Goal: Task Accomplishment & Management: Use online tool/utility

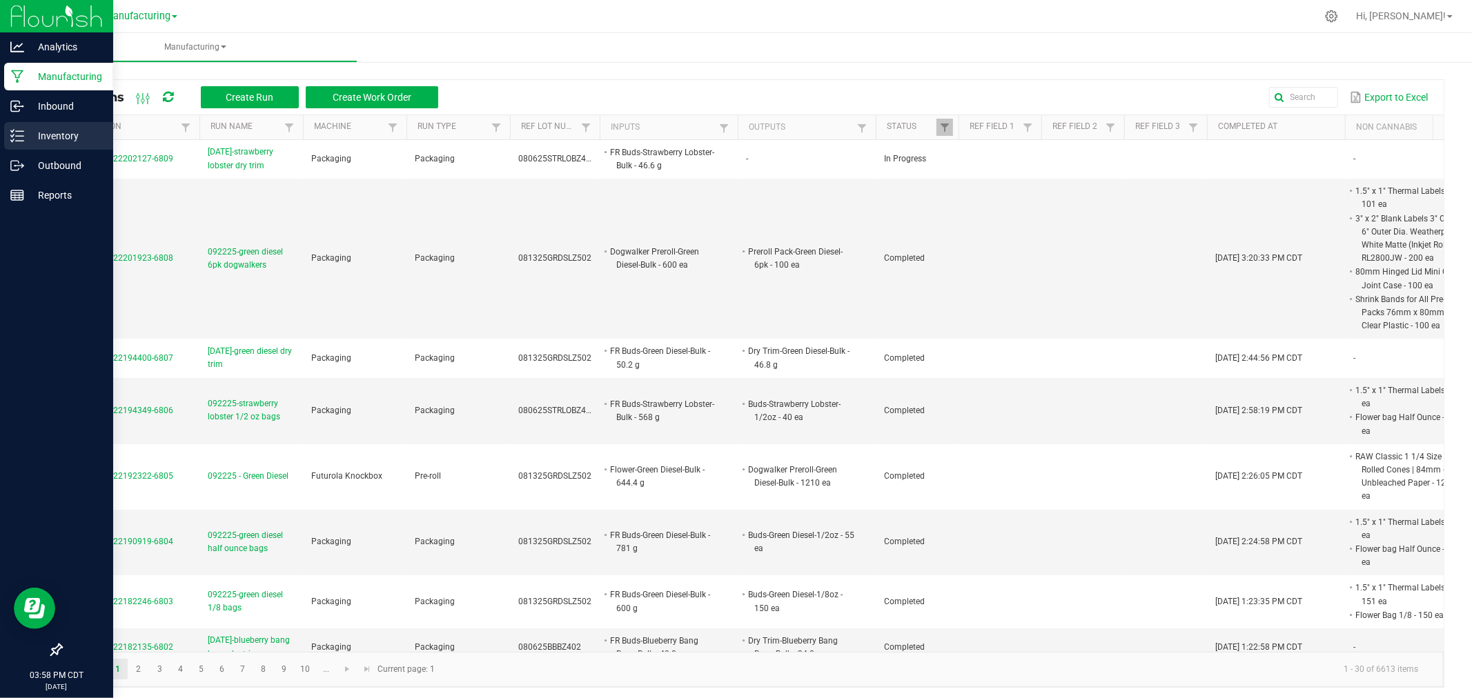
click at [24, 135] on p "Inventory" at bounding box center [65, 136] width 83 height 17
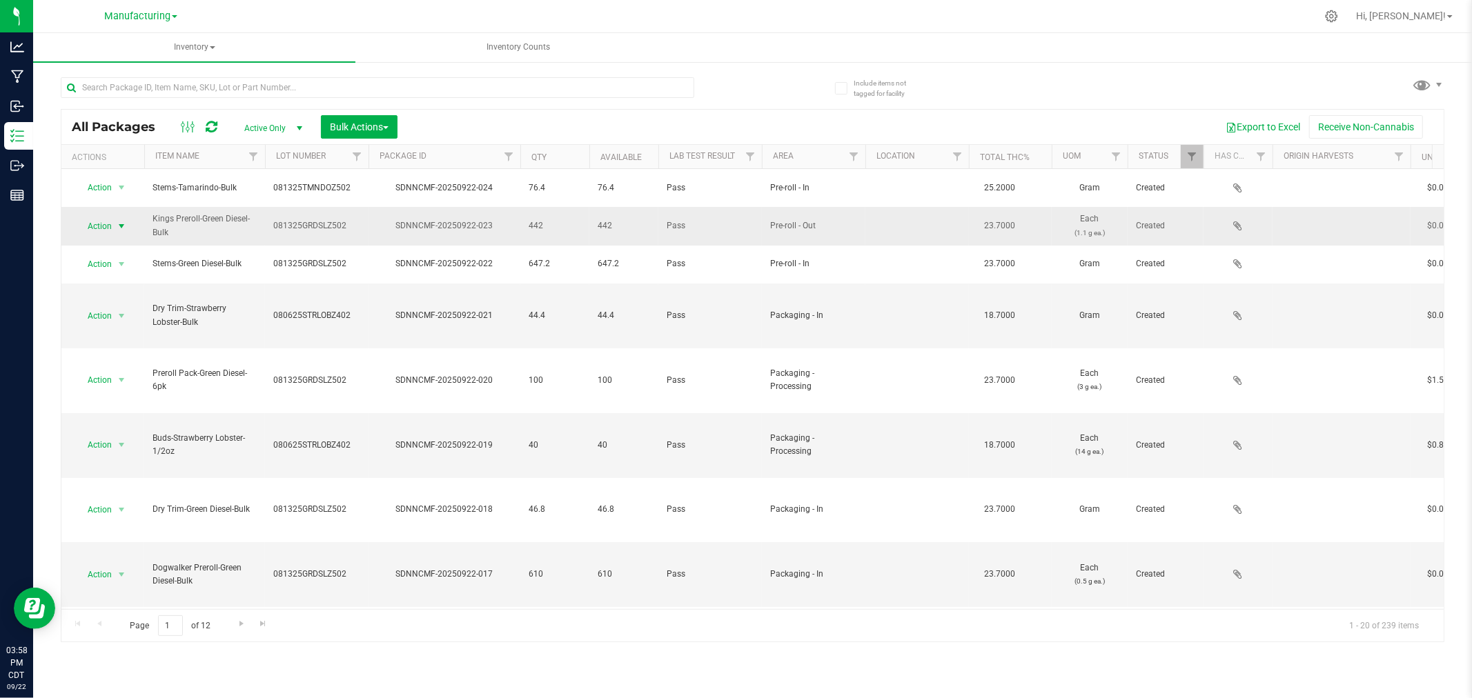
click at [118, 223] on span "select" at bounding box center [121, 226] width 11 height 11
click at [130, 322] on li "Locate package" at bounding box center [119, 325] width 87 height 21
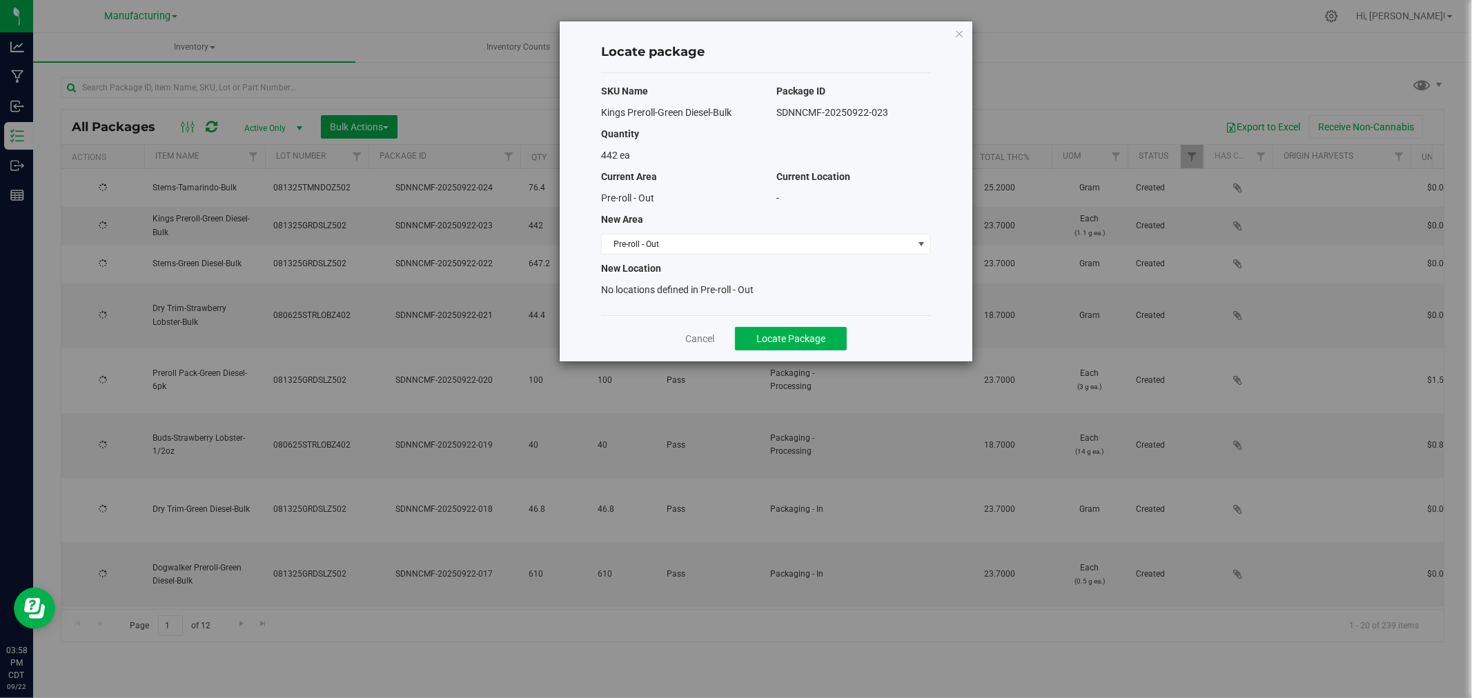
type input "[DATE]"
drag, startPoint x: 789, startPoint y: 235, endPoint x: 781, endPoint y: 252, distance: 18.2
click at [789, 235] on span "Pre-roll - Out" at bounding box center [757, 244] width 311 height 19
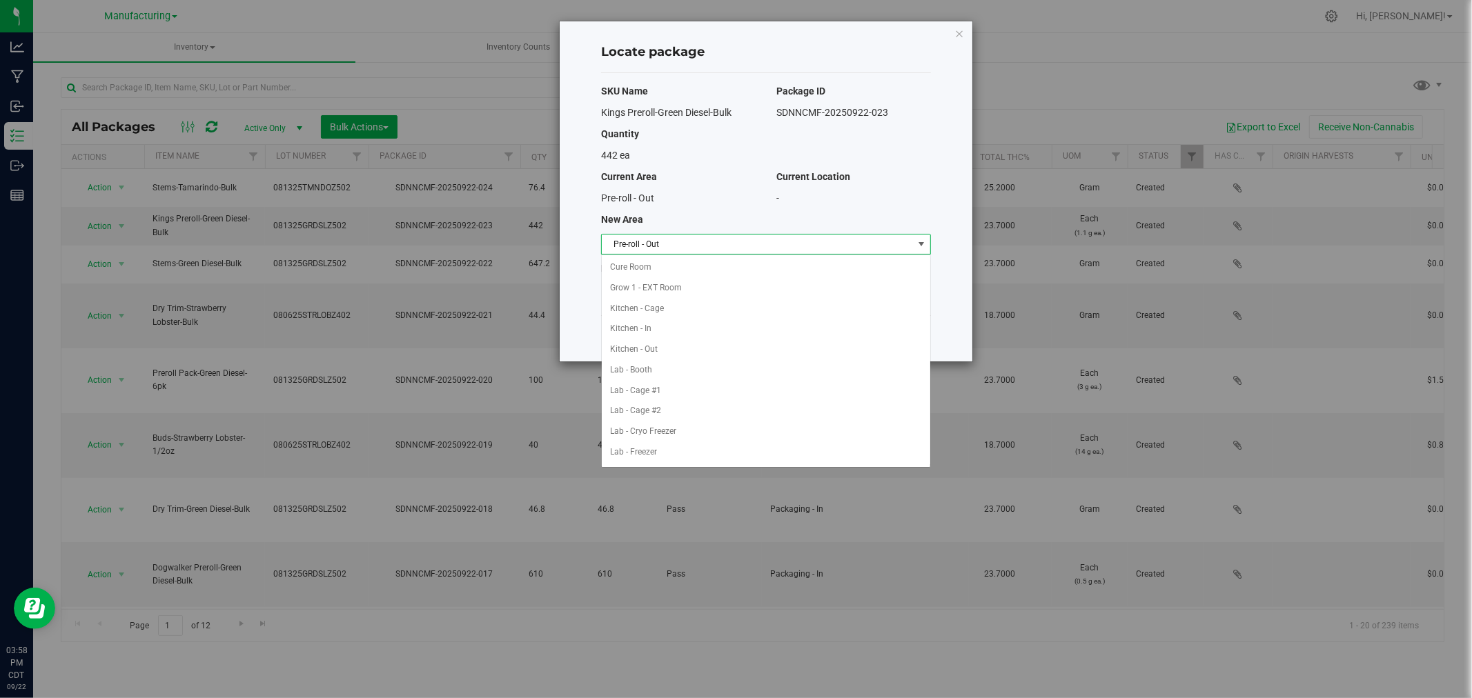
scroll to position [267, 0]
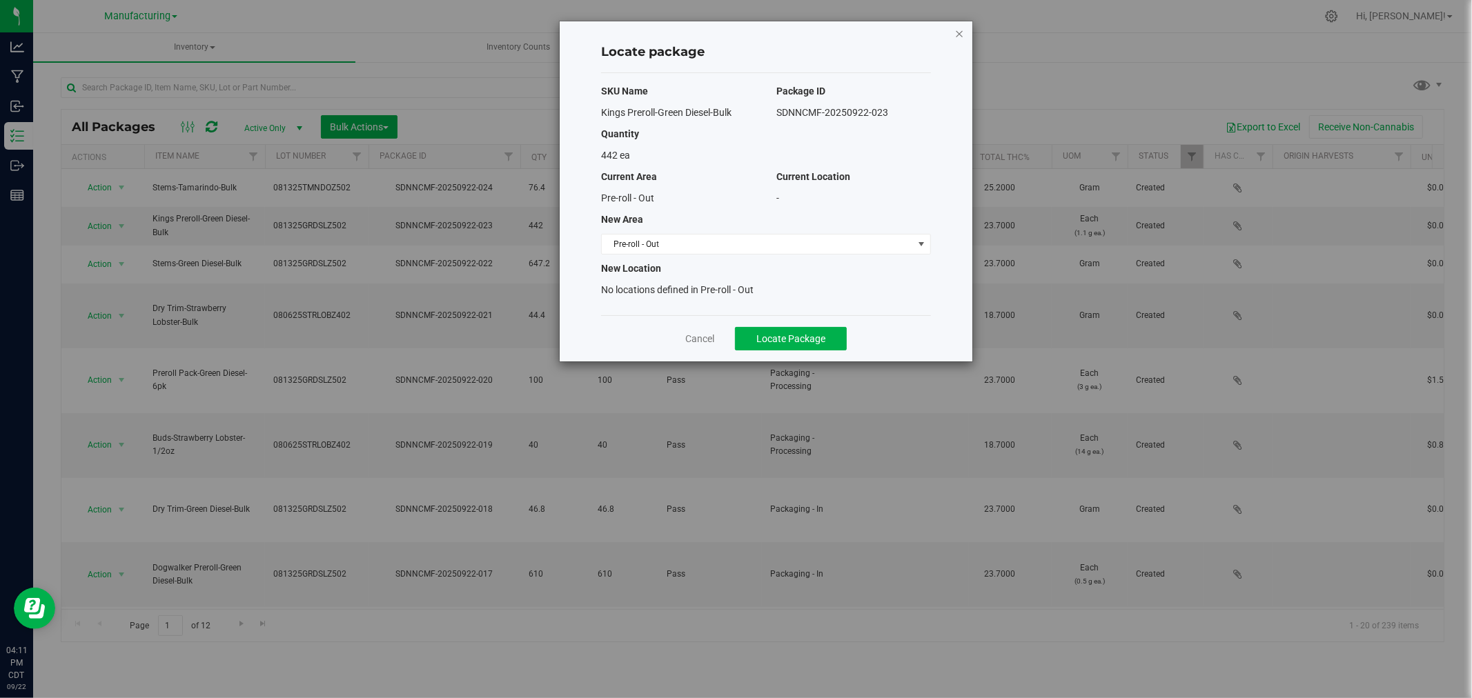
click at [958, 30] on icon "button" at bounding box center [959, 33] width 10 height 17
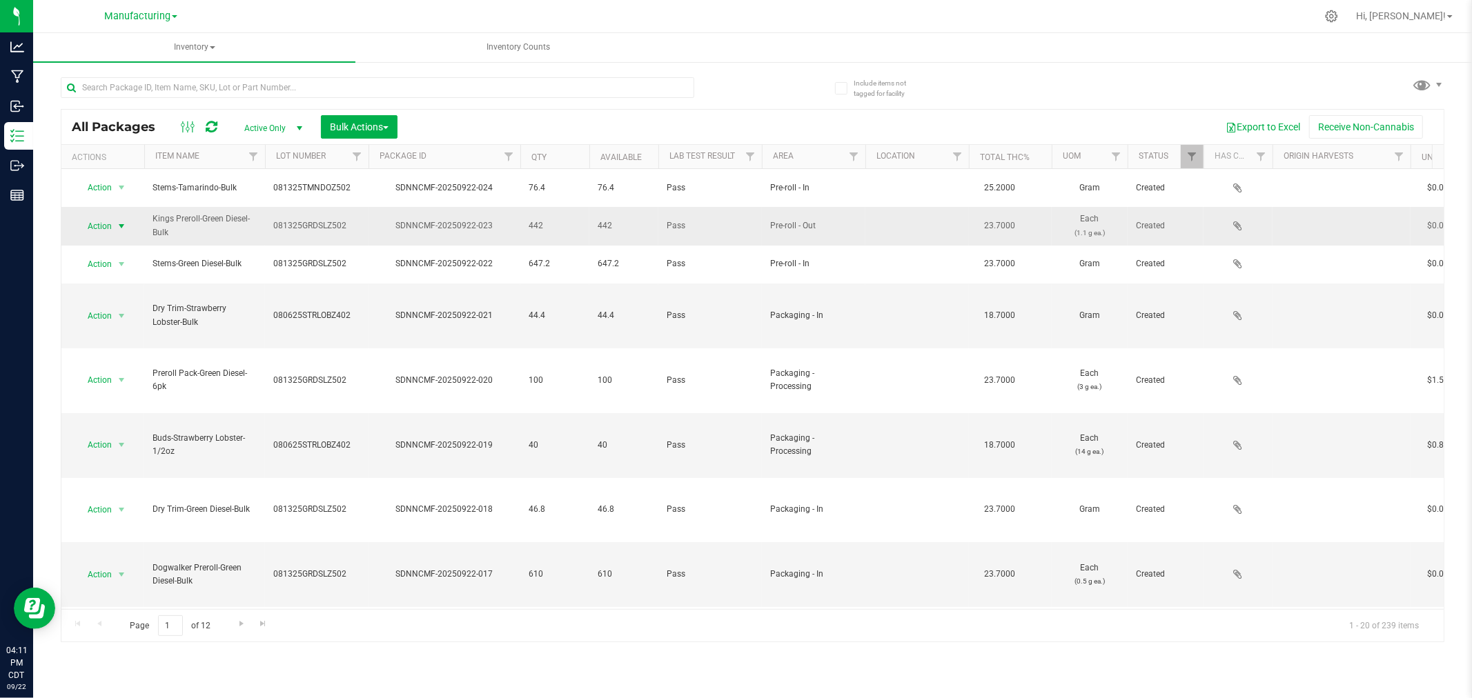
click at [119, 221] on span "select" at bounding box center [121, 226] width 11 height 11
click at [143, 333] on li "Locate package" at bounding box center [119, 325] width 87 height 21
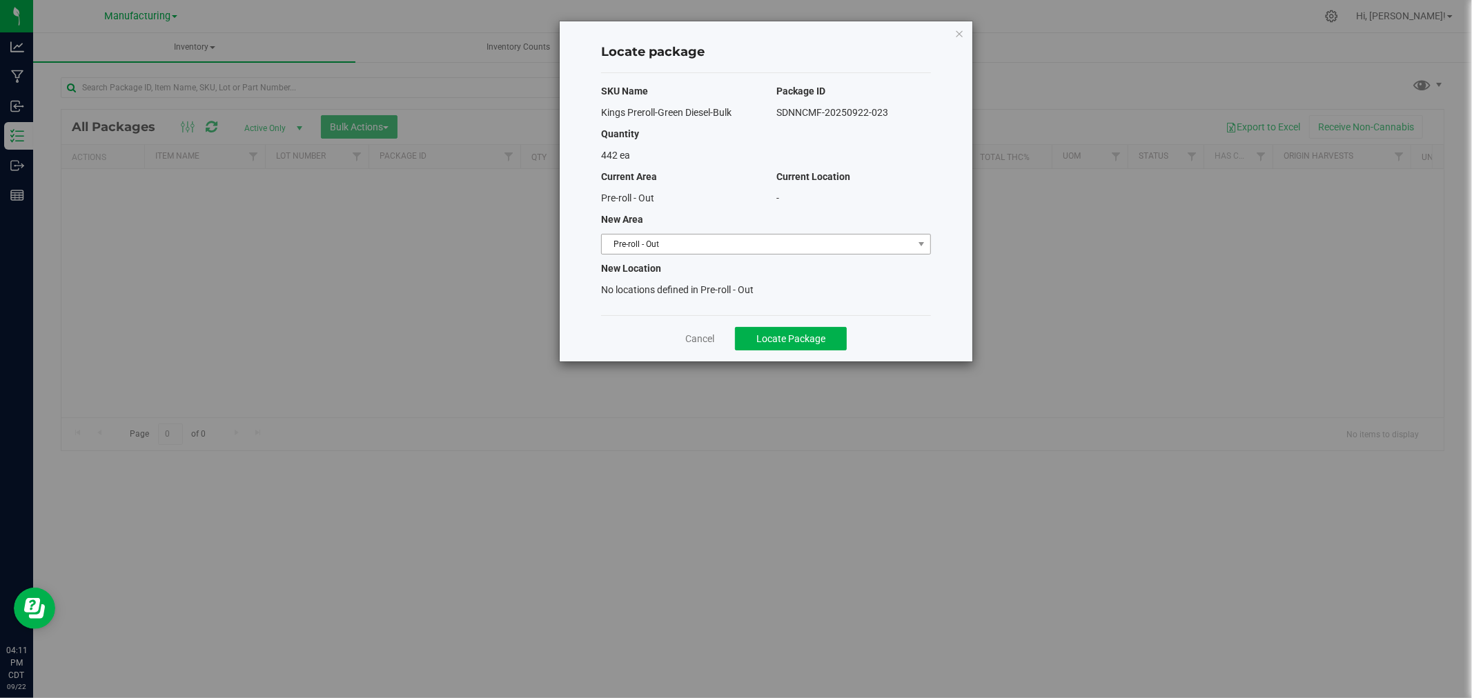
click at [799, 247] on span "Pre-roll - Out" at bounding box center [757, 244] width 311 height 19
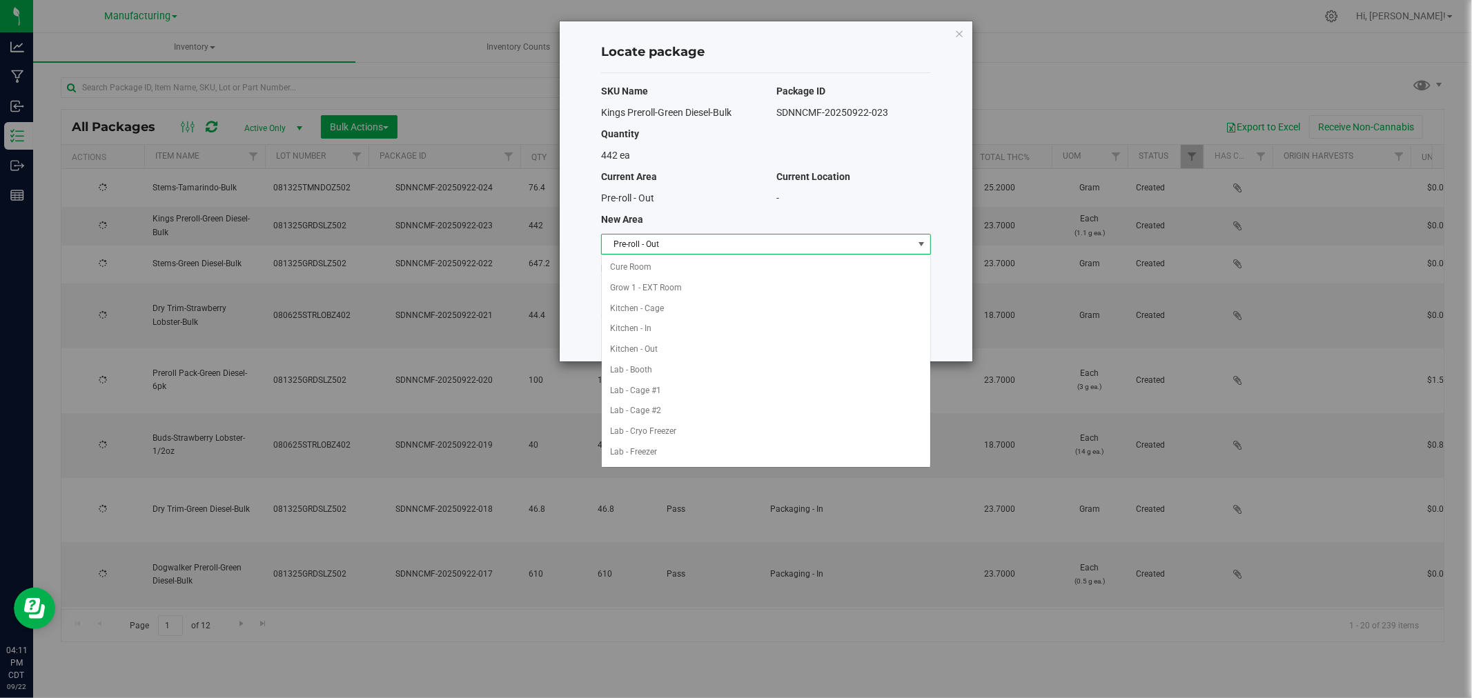
type input "[DATE]"
click at [673, 373] on li "Packaging - In" at bounding box center [766, 369] width 328 height 21
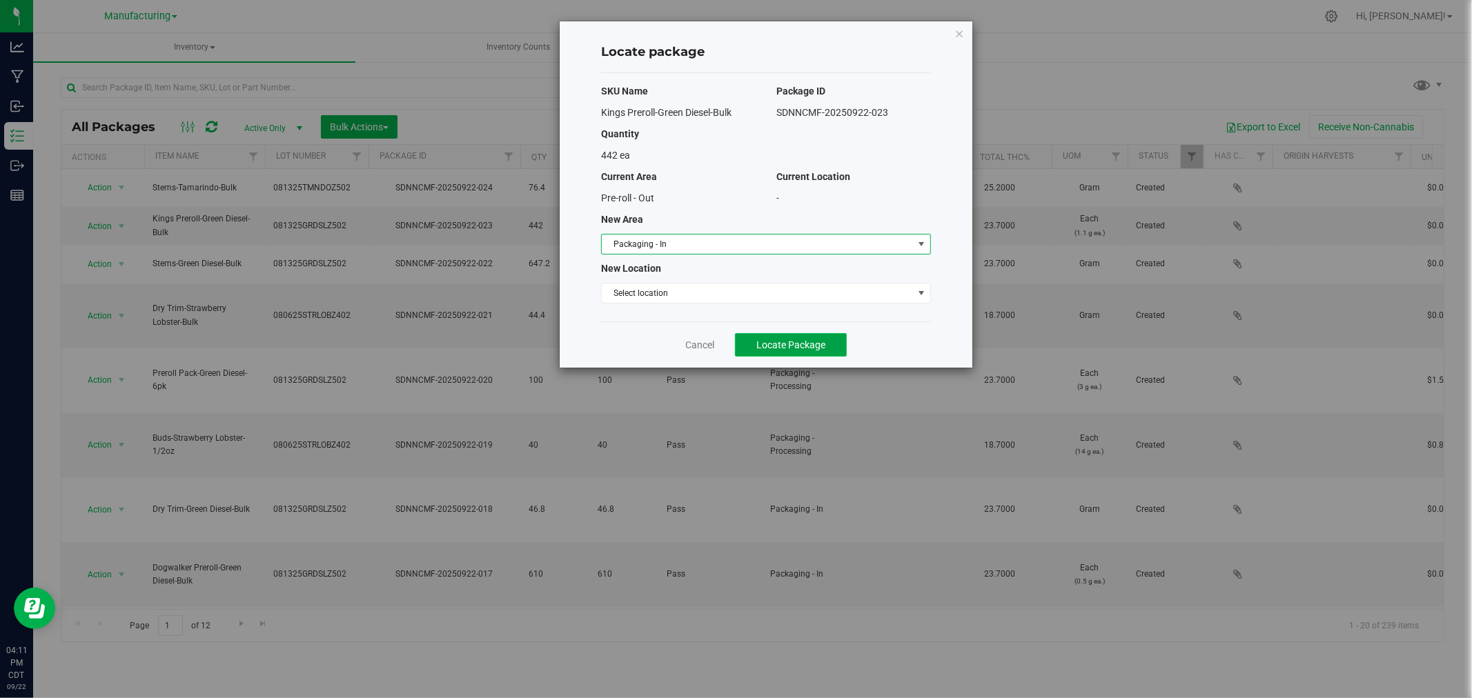
click at [818, 349] on span "Locate Package" at bounding box center [790, 344] width 69 height 11
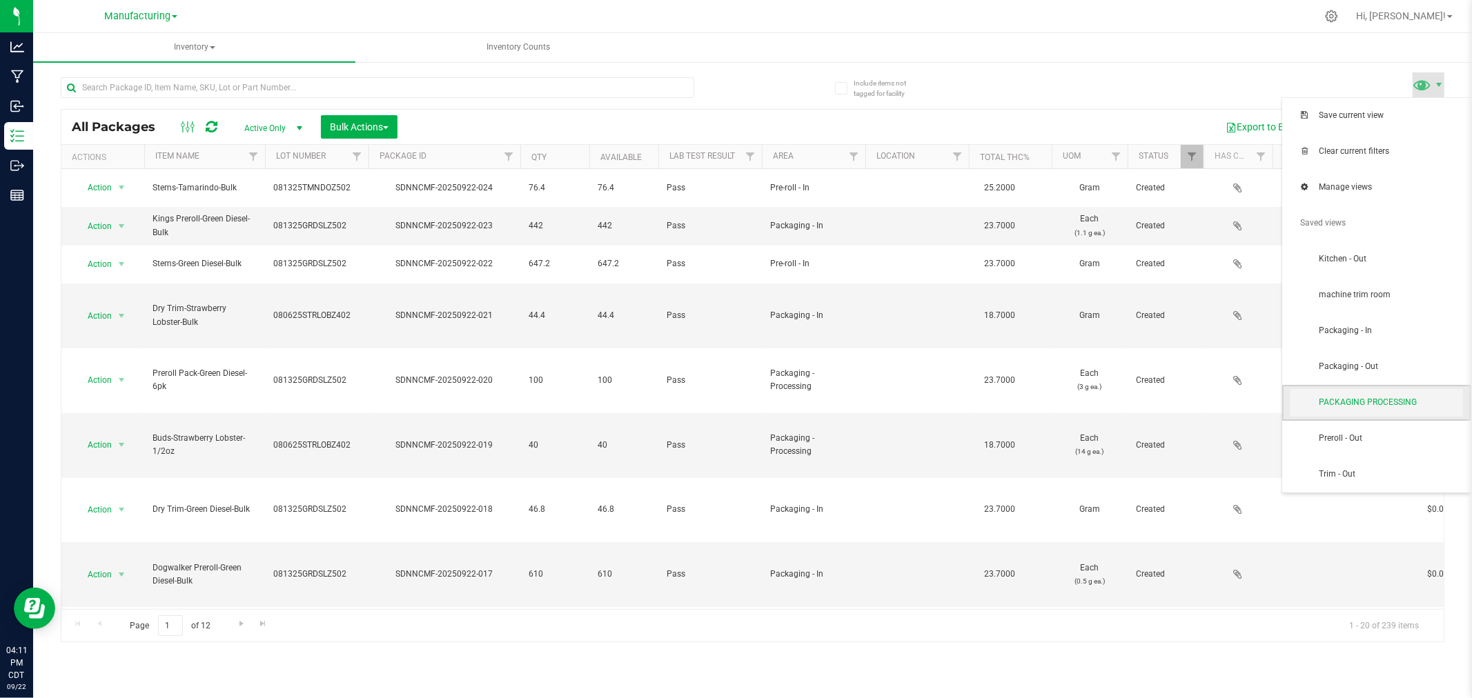
click at [1420, 395] on span "PACKAGING PROCESSING" at bounding box center [1376, 403] width 172 height 28
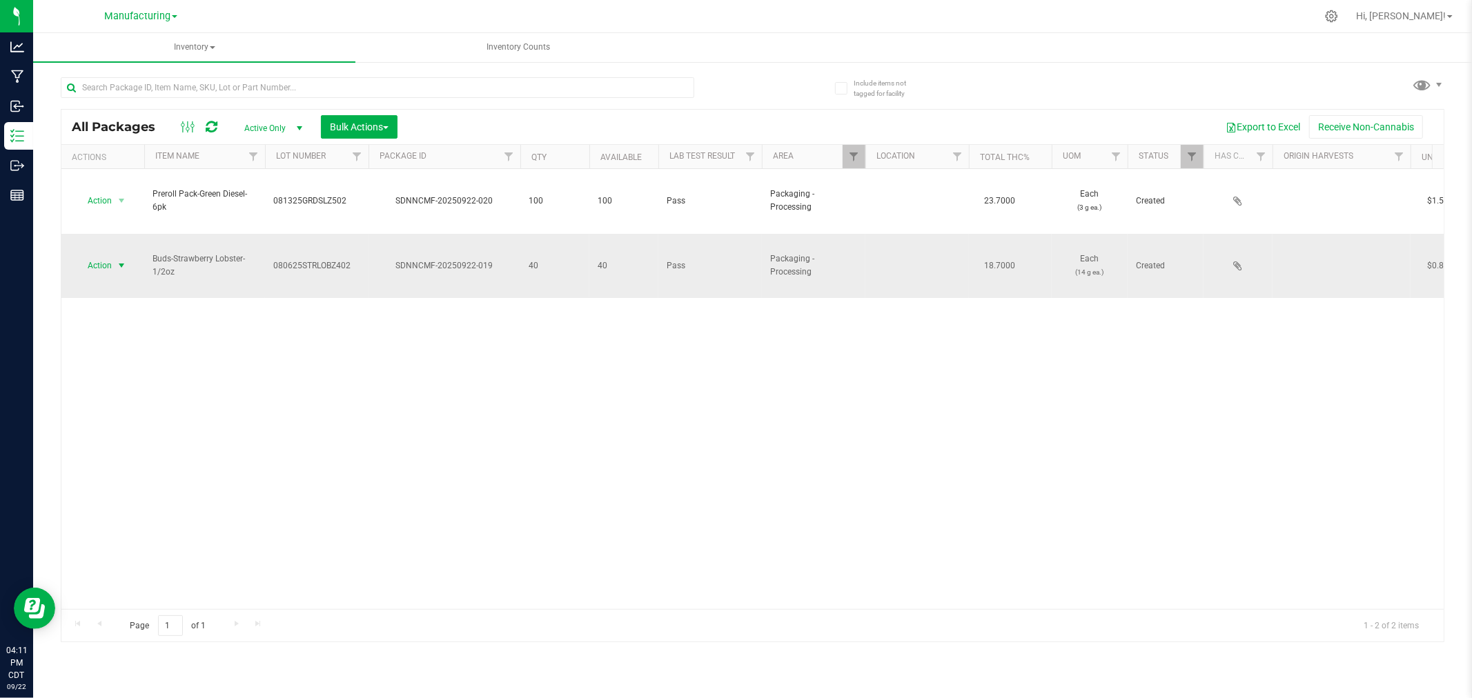
click at [123, 260] on span "select" at bounding box center [121, 265] width 11 height 11
click at [111, 333] on li "Locate package" at bounding box center [119, 331] width 87 height 21
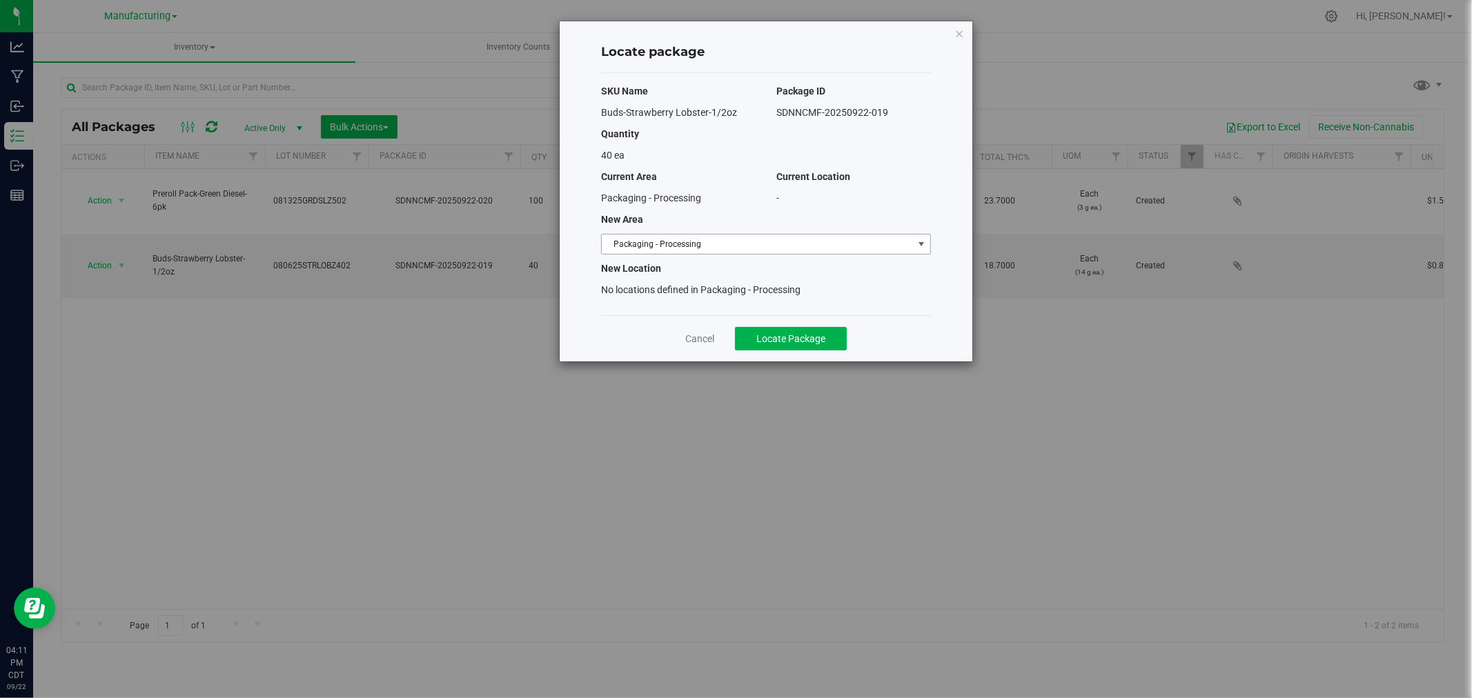
drag, startPoint x: 844, startPoint y: 244, endPoint x: 835, endPoint y: 252, distance: 11.7
click at [844, 244] on span "Packaging - Processing" at bounding box center [757, 244] width 311 height 19
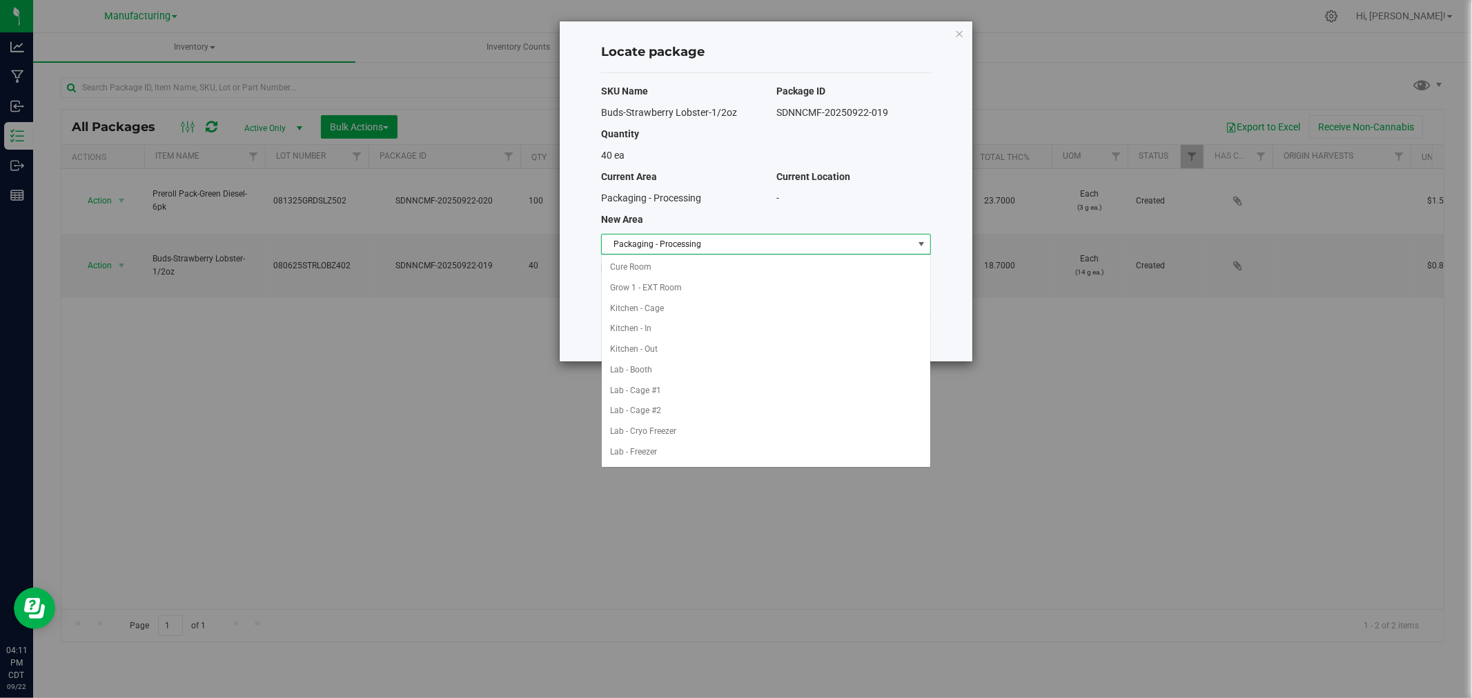
scroll to position [226, 0]
click at [644, 433] on li "Packaging - Out" at bounding box center [766, 432] width 328 height 21
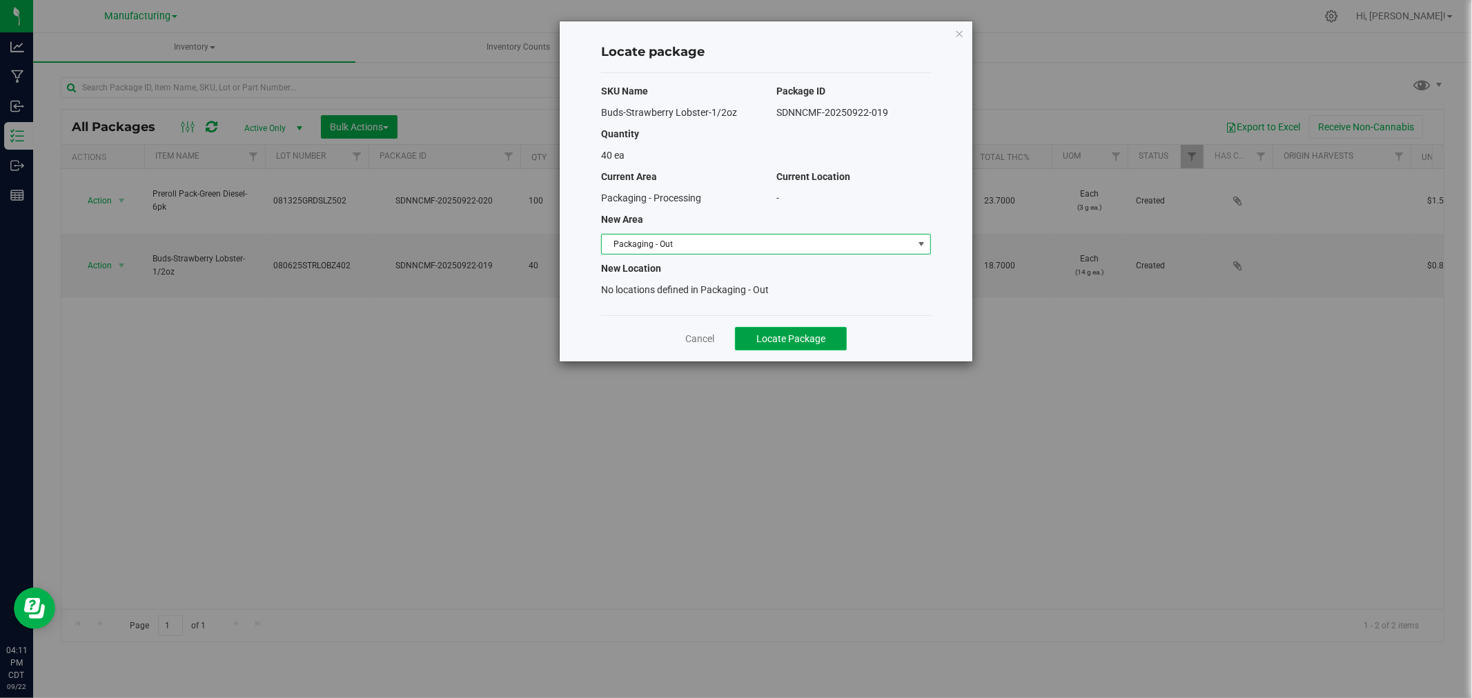
click at [822, 340] on span "Locate Package" at bounding box center [790, 338] width 69 height 11
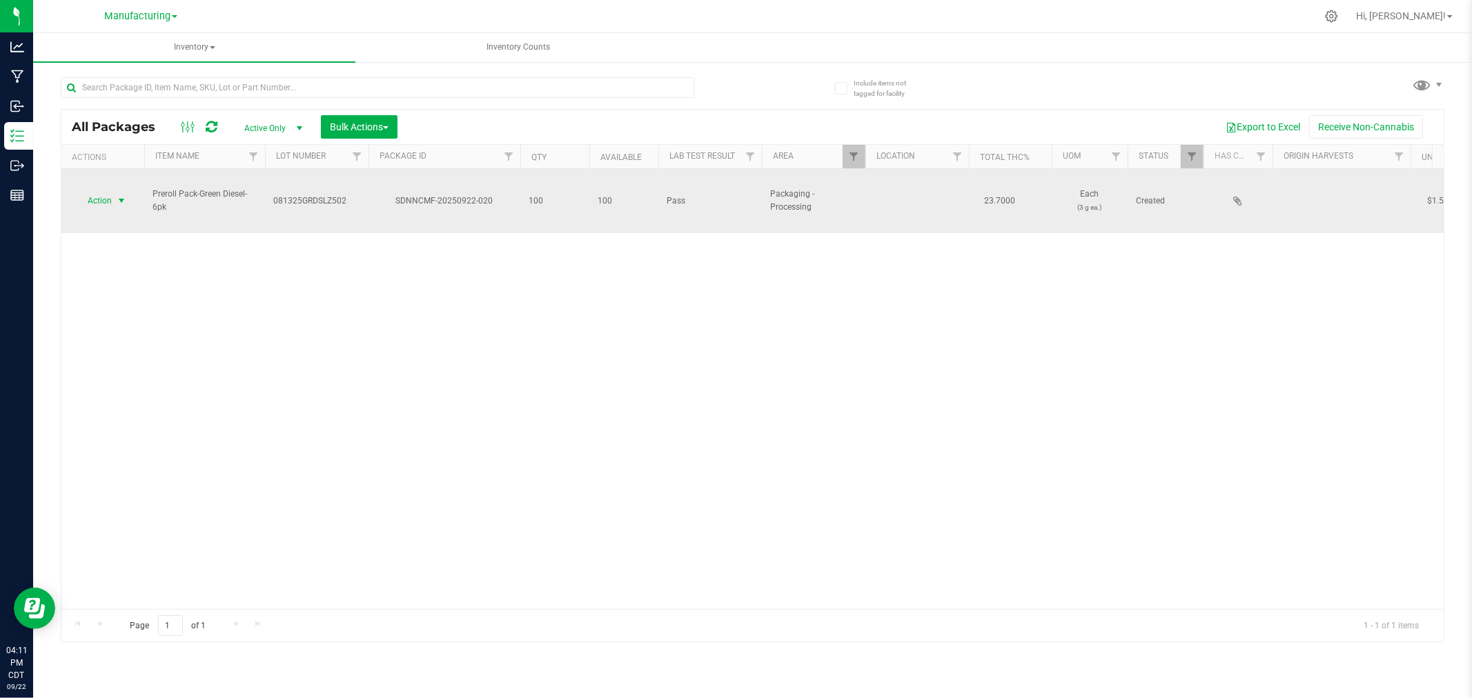
click at [120, 195] on span "select" at bounding box center [121, 200] width 11 height 11
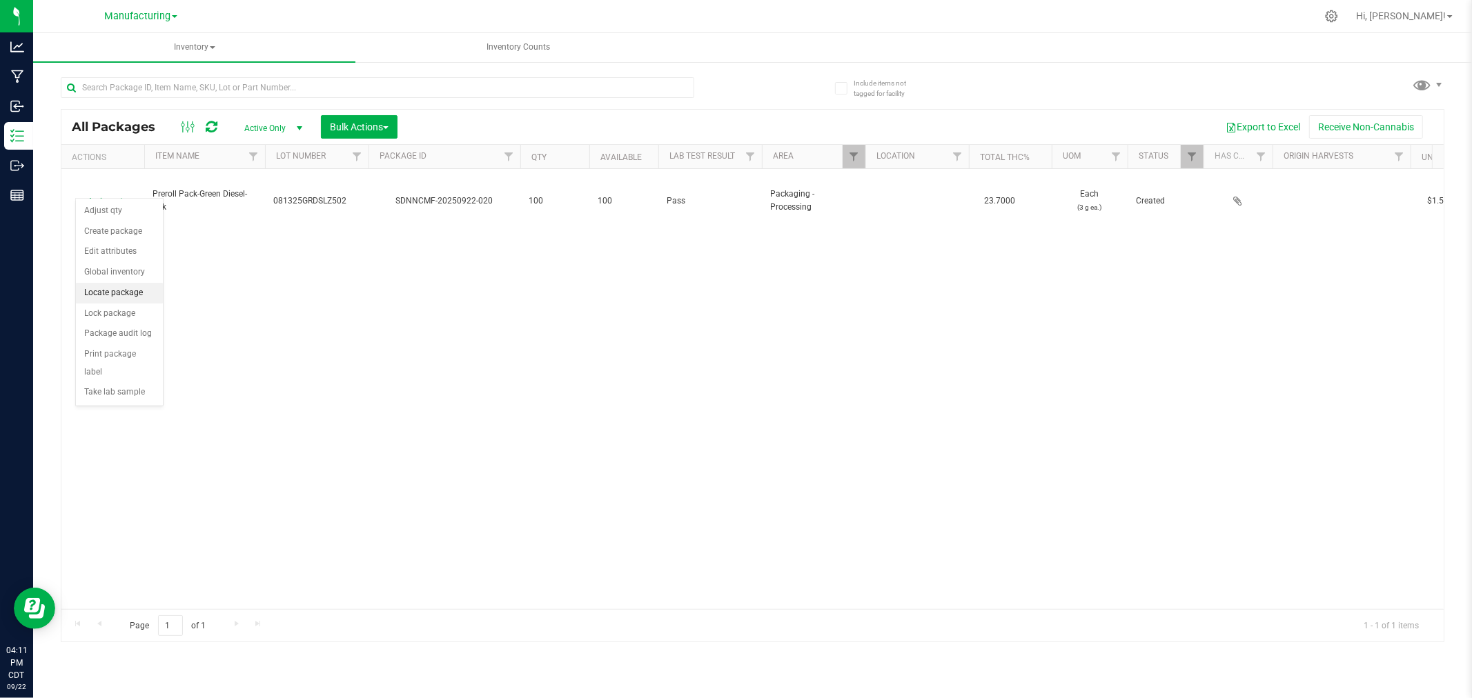
click at [99, 293] on li "Locate package" at bounding box center [119, 293] width 87 height 21
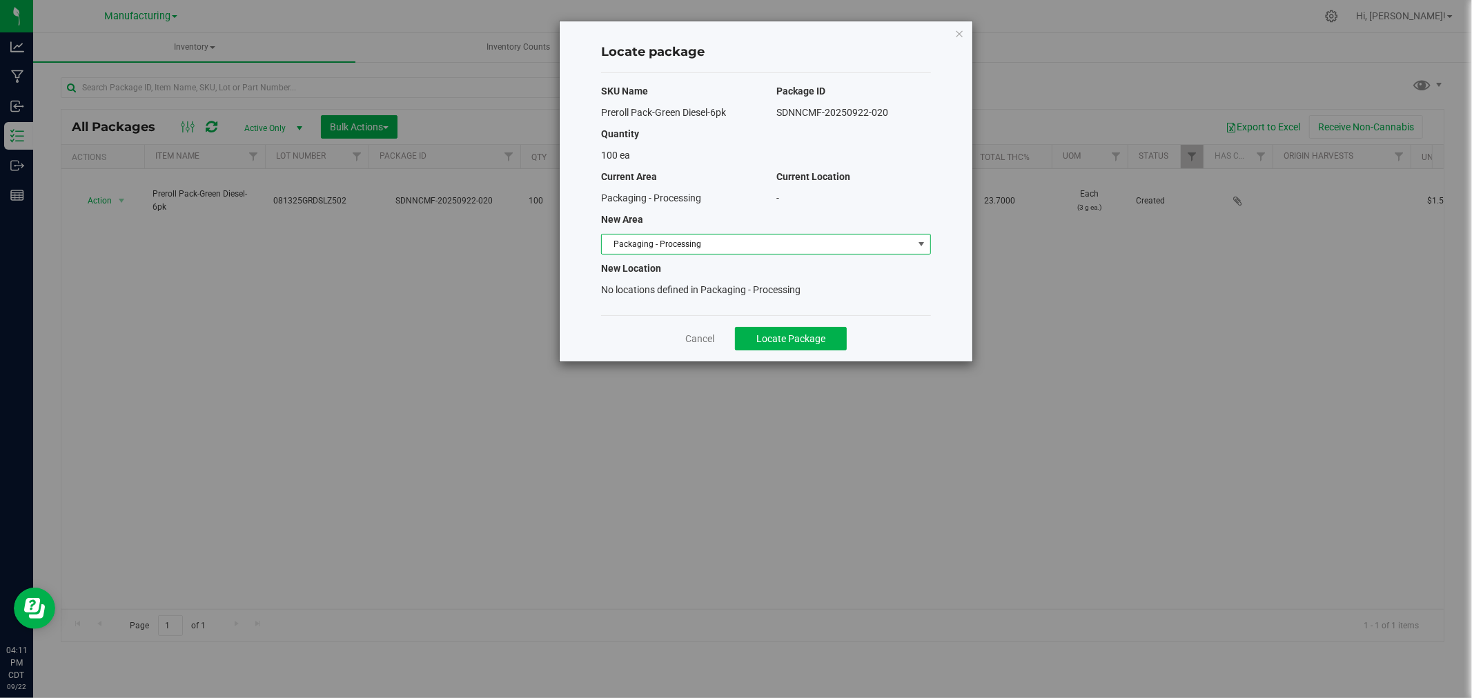
click at [854, 244] on span "Packaging - Processing" at bounding box center [757, 244] width 311 height 19
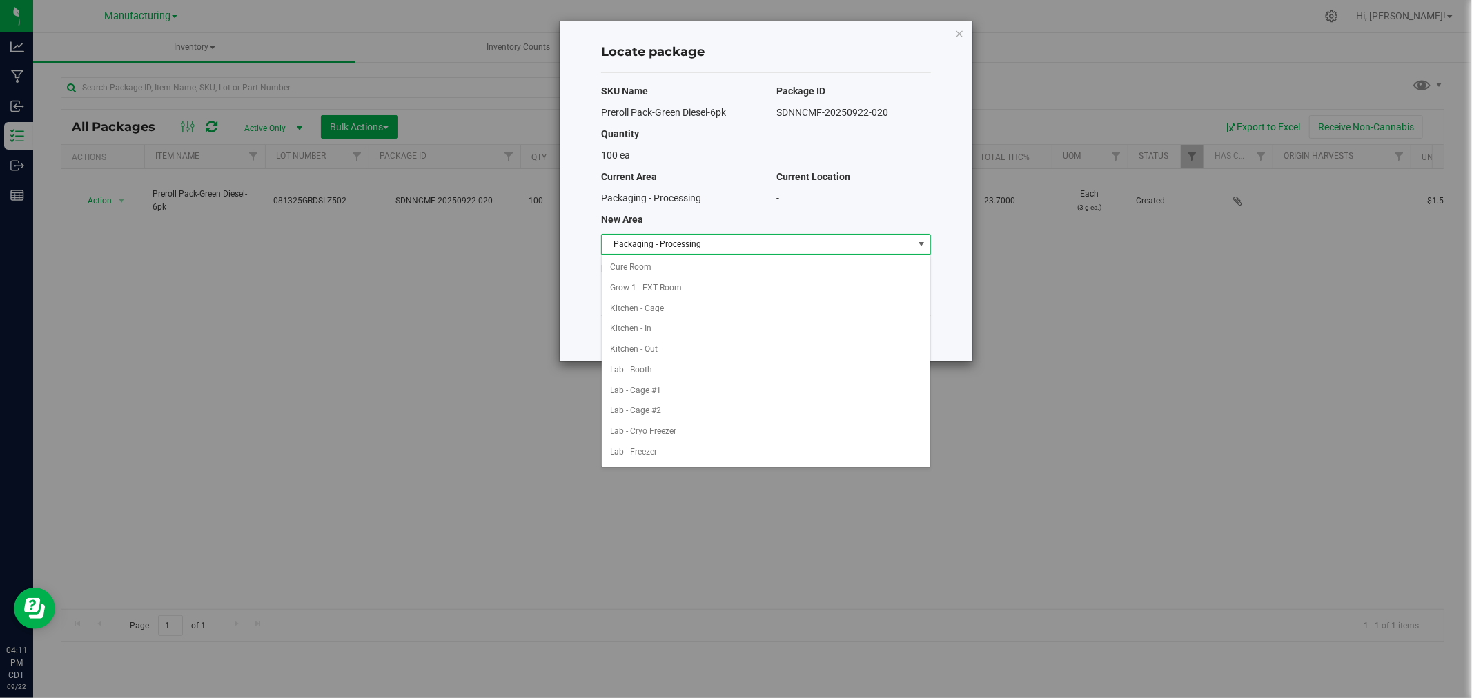
scroll to position [226, 0]
click at [662, 428] on li "Packaging - Out" at bounding box center [766, 432] width 328 height 21
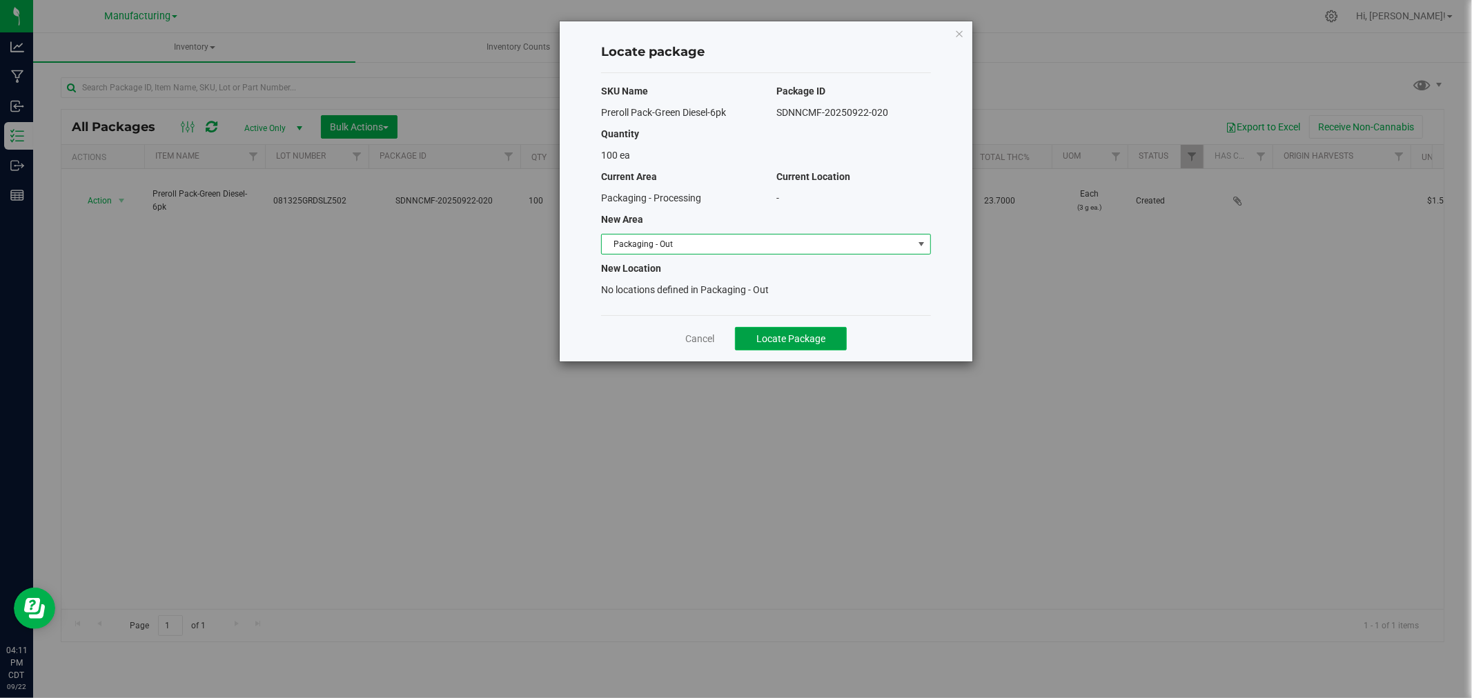
drag, startPoint x: 774, startPoint y: 339, endPoint x: 783, endPoint y: 342, distance: 9.6
click at [775, 339] on span "Locate Package" at bounding box center [790, 338] width 69 height 11
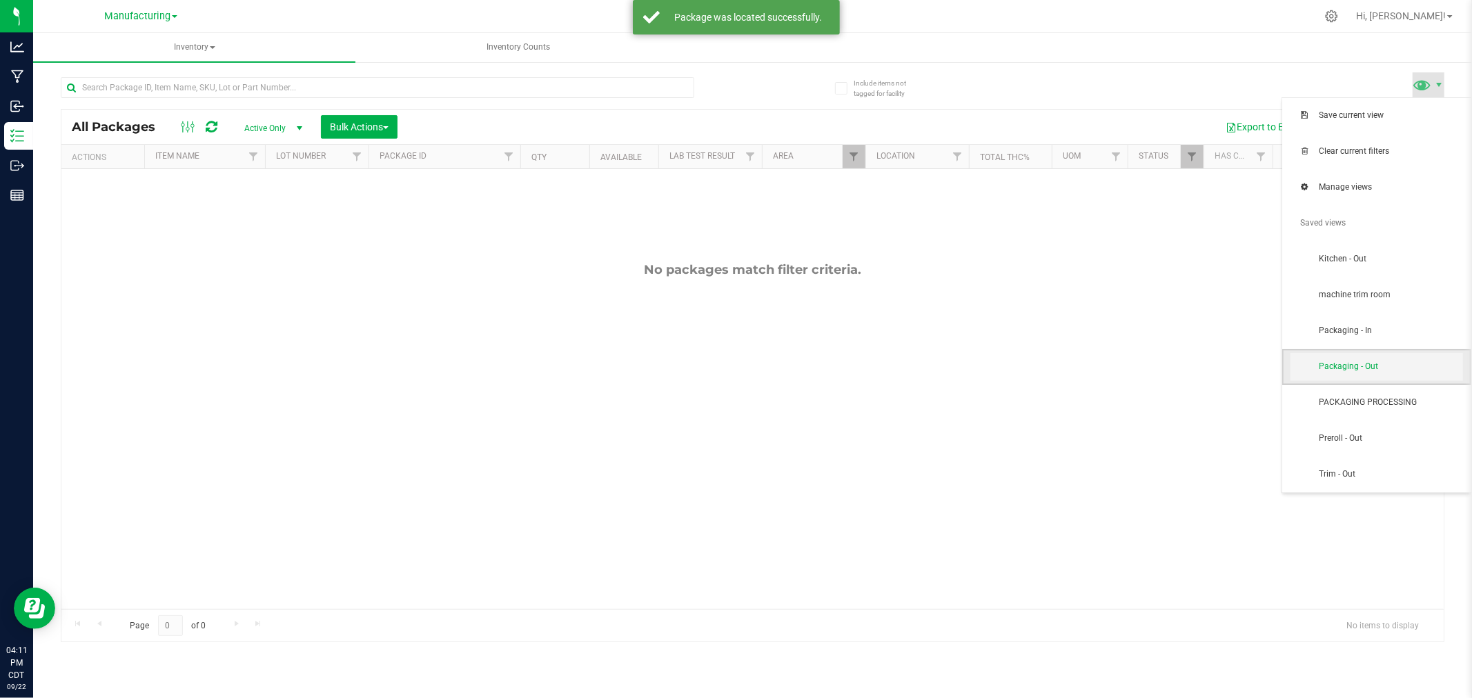
click at [1387, 368] on span "Packaging - Out" at bounding box center [1390, 367] width 144 height 12
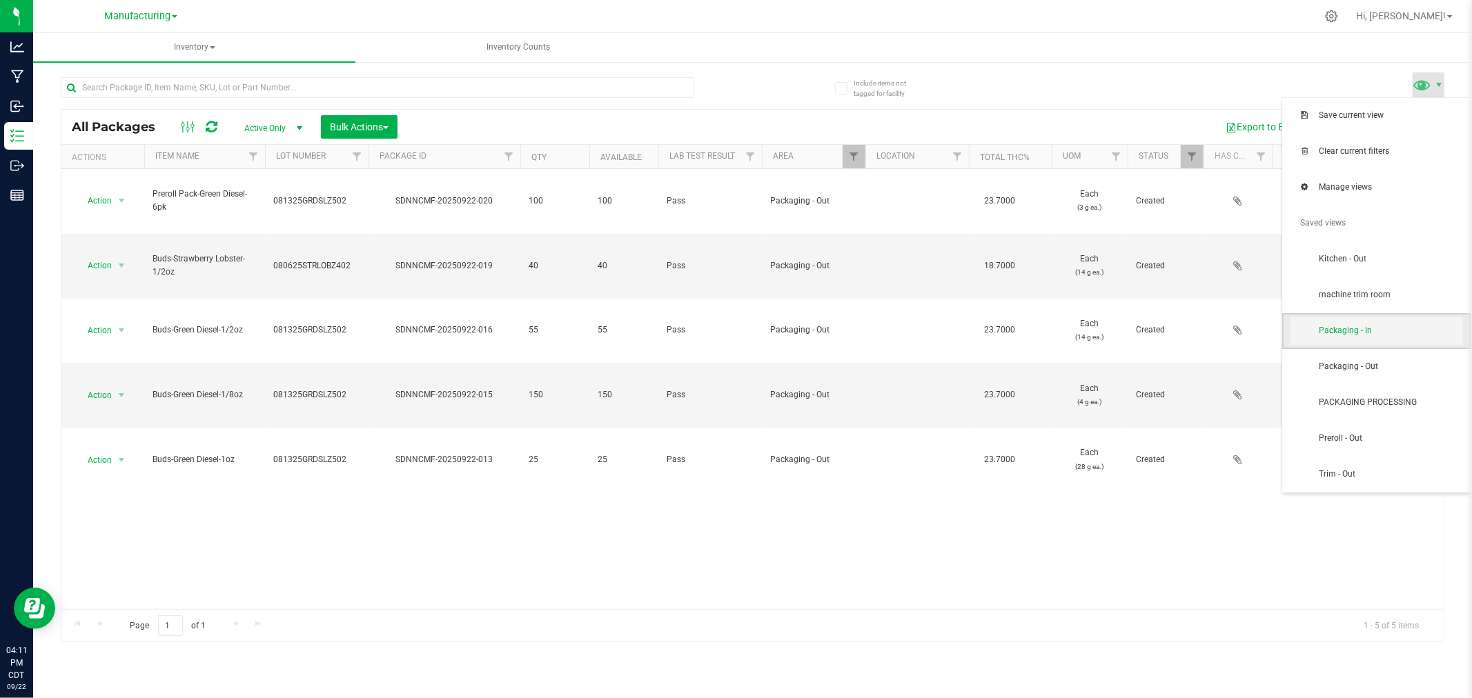
click at [1362, 330] on span "Packaging - In" at bounding box center [1390, 331] width 144 height 12
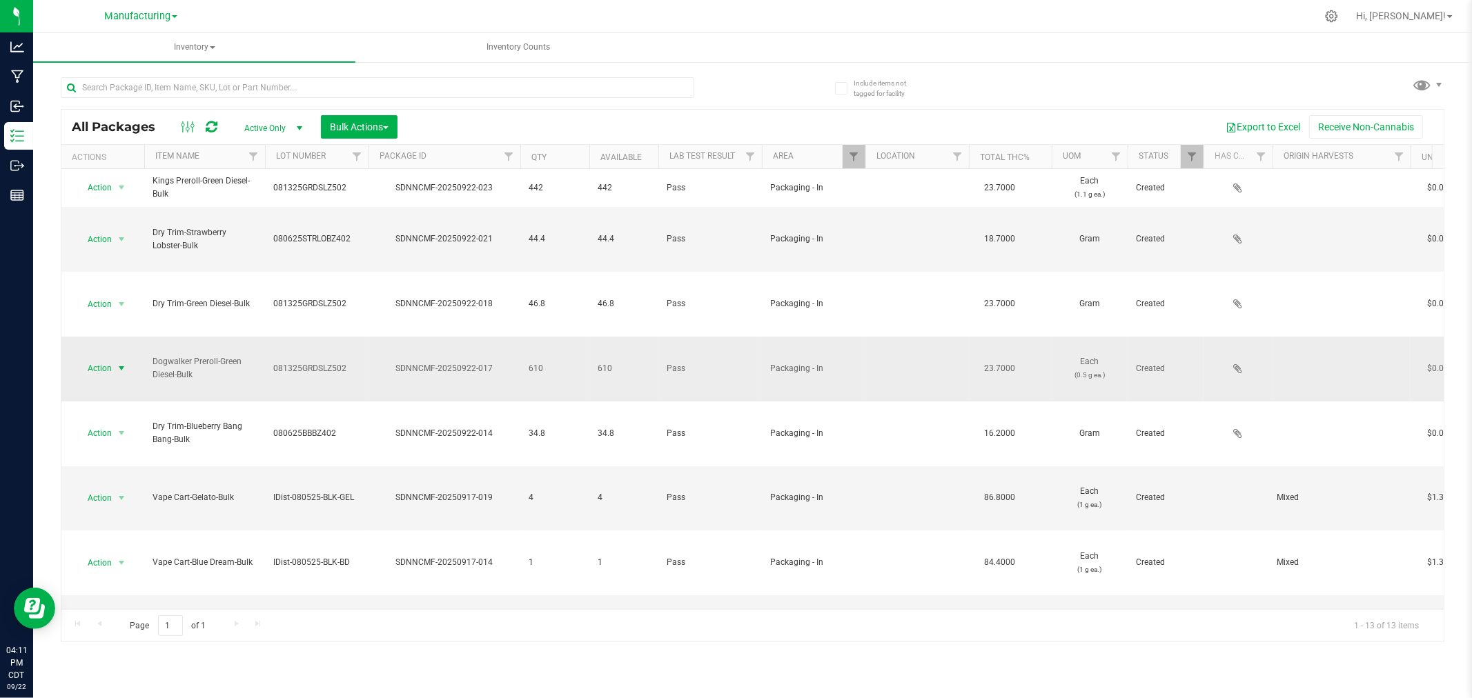
click at [122, 363] on span "select" at bounding box center [121, 368] width 11 height 11
click at [740, 68] on div at bounding box center [407, 87] width 692 height 44
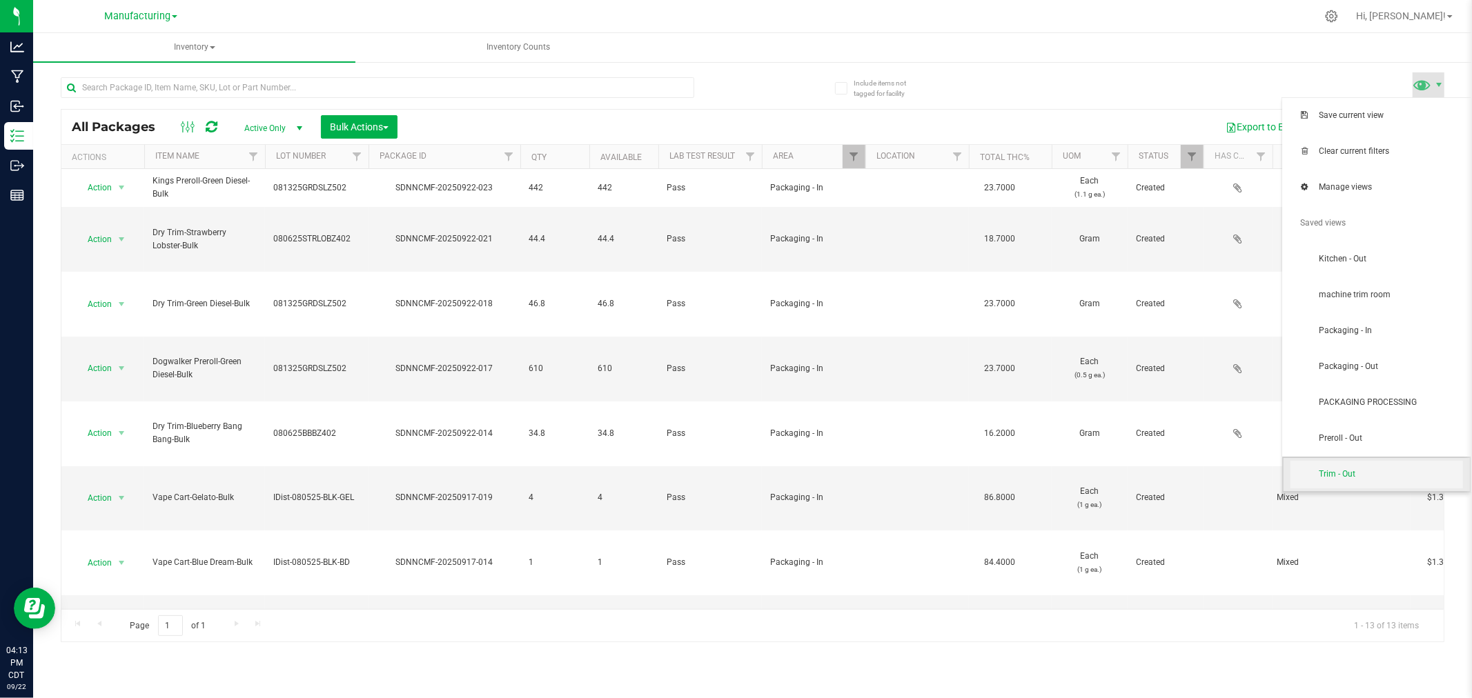
click at [1351, 473] on span "Trim - Out" at bounding box center [1390, 474] width 144 height 12
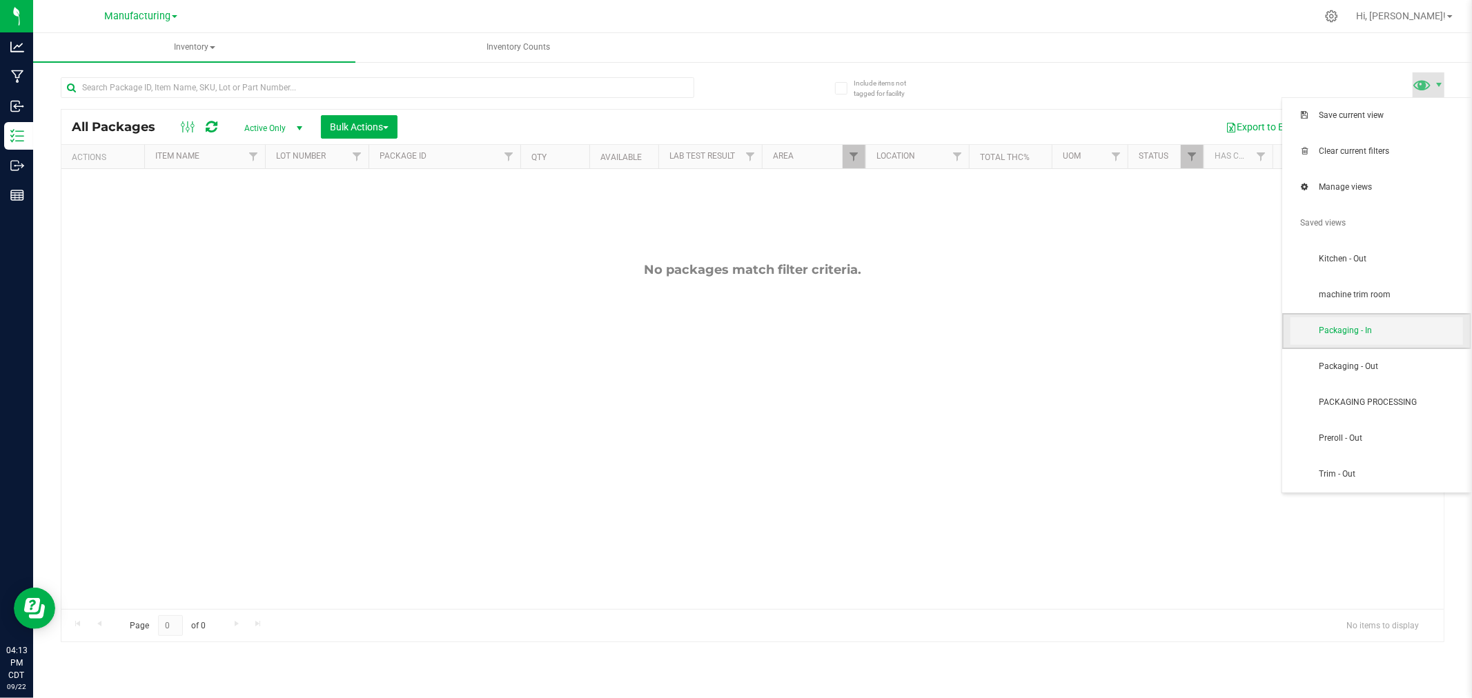
click at [1350, 333] on span "Packaging - In" at bounding box center [1390, 331] width 144 height 12
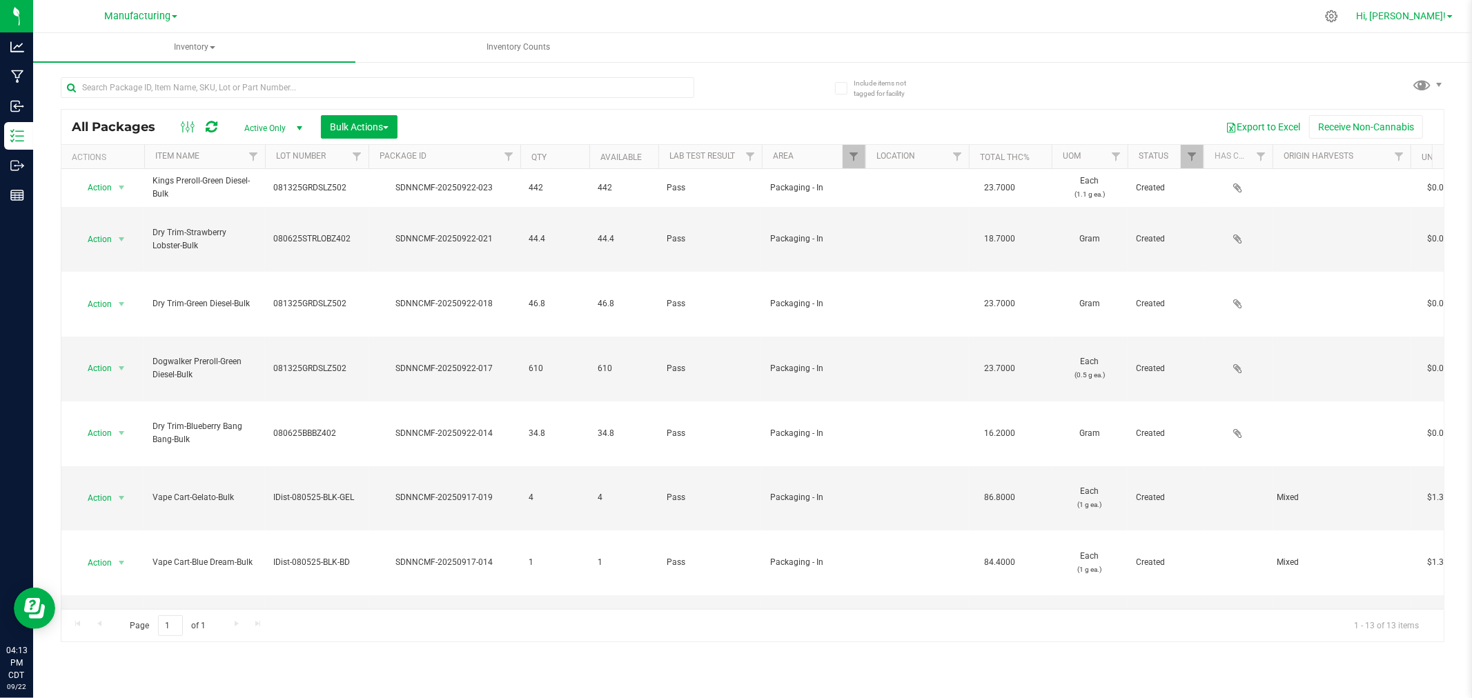
click at [1427, 19] on span "Hi, [PERSON_NAME]!" at bounding box center [1401, 15] width 90 height 11
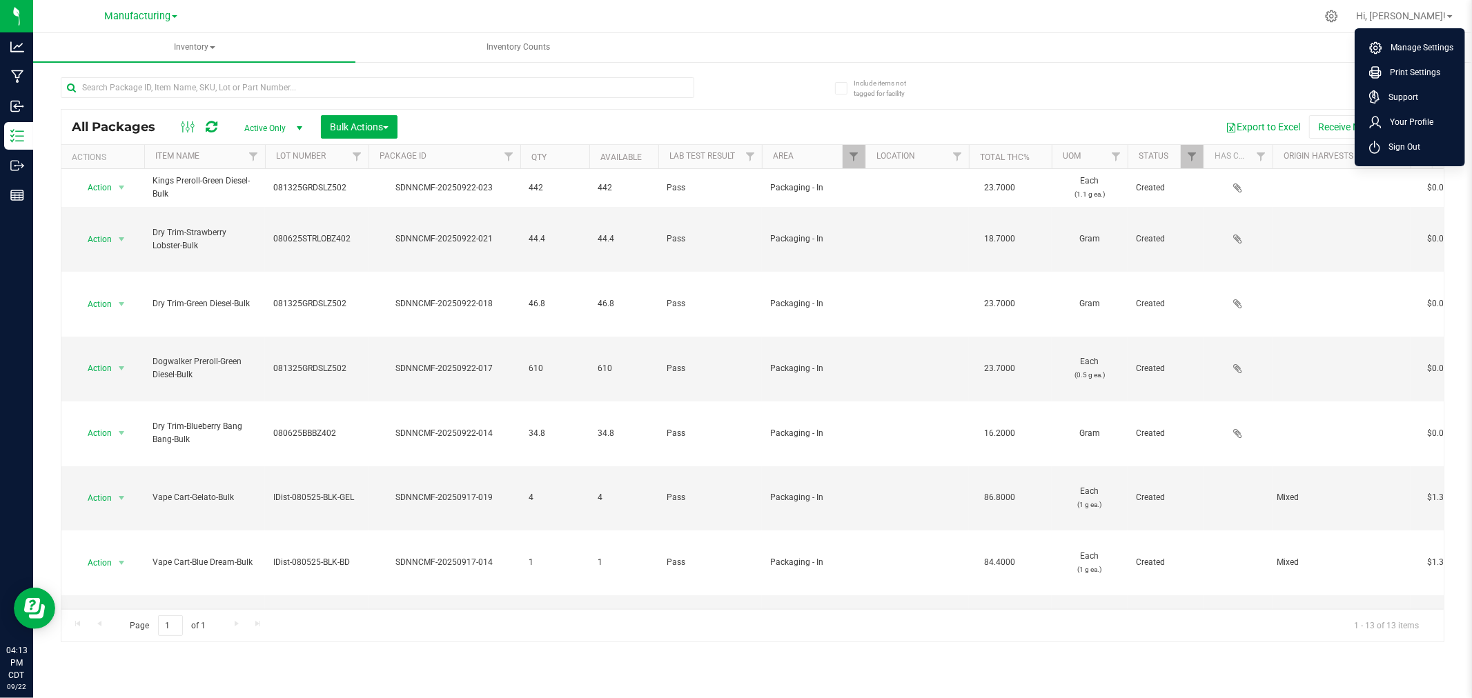
click at [1194, 17] on div at bounding box center [781, 16] width 1069 height 27
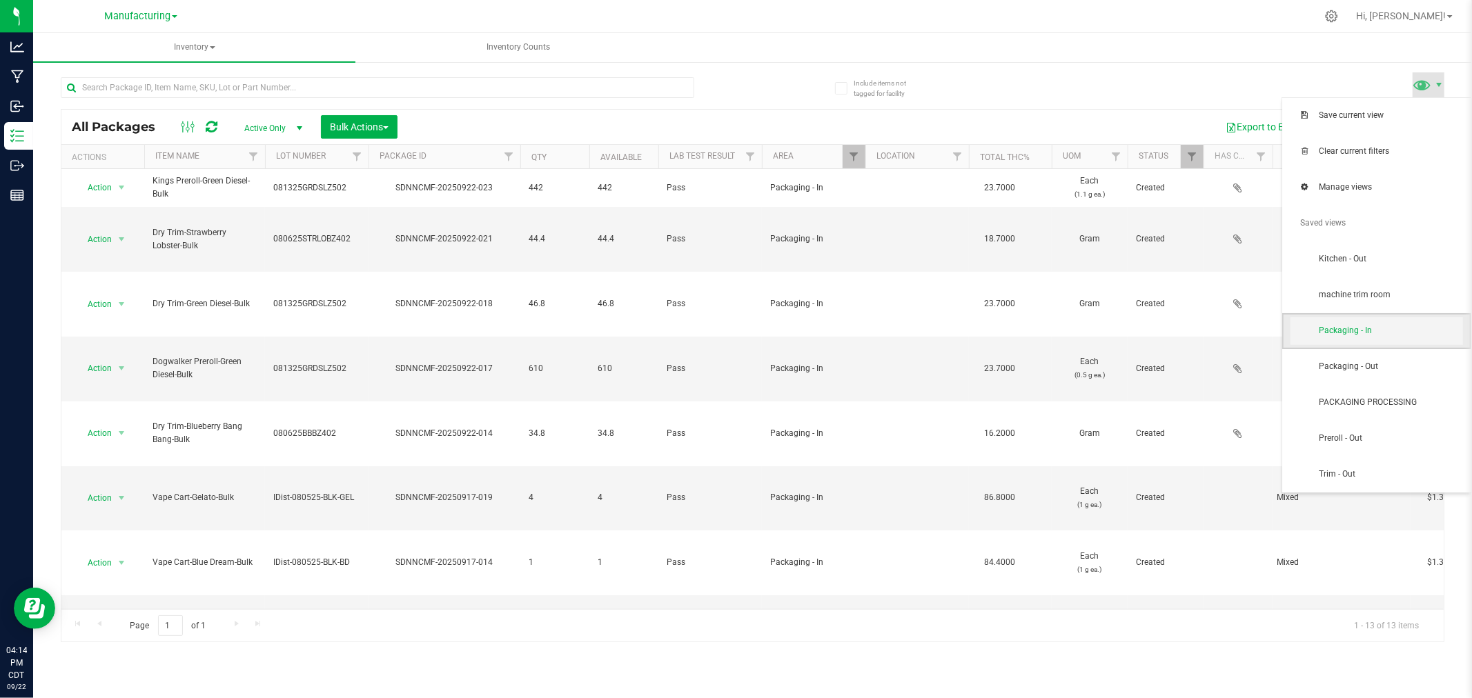
click at [1392, 333] on span "Packaging - In" at bounding box center [1390, 331] width 144 height 12
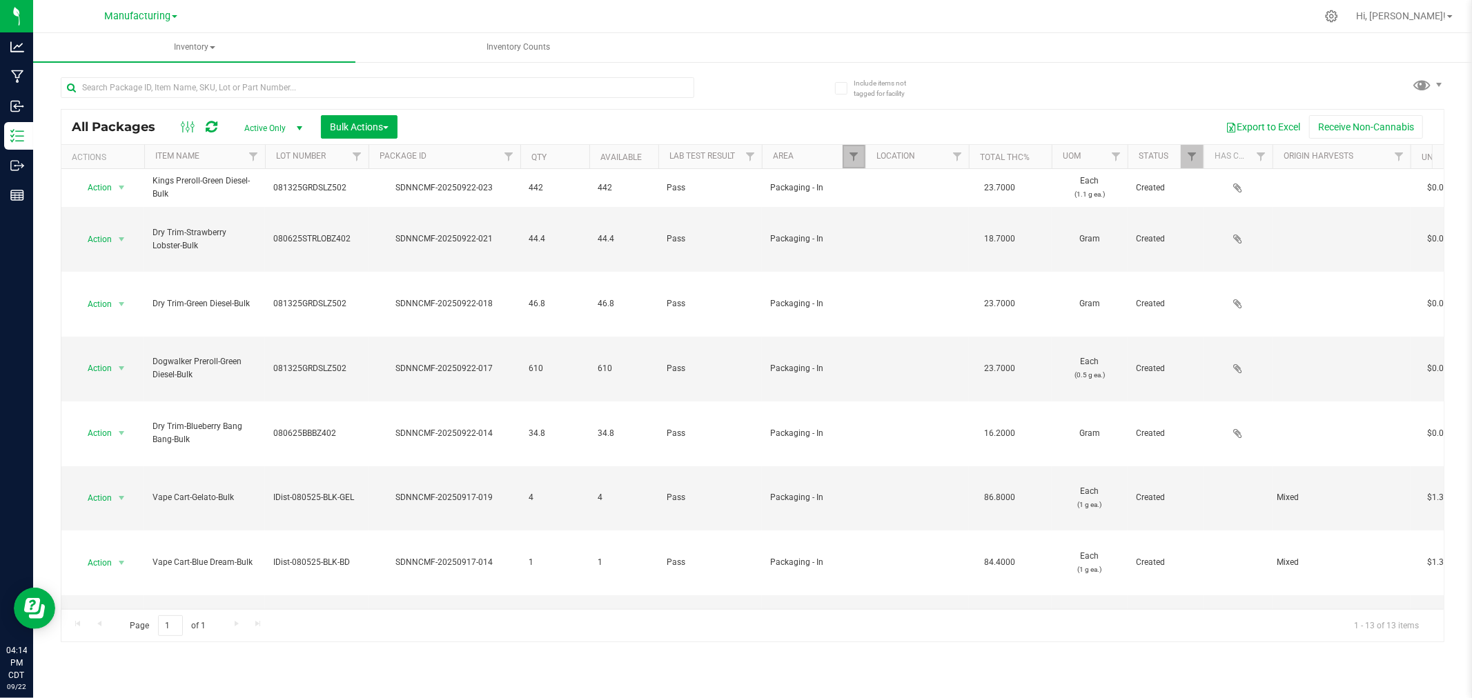
click at [845, 155] on link "Filter" at bounding box center [853, 156] width 23 height 23
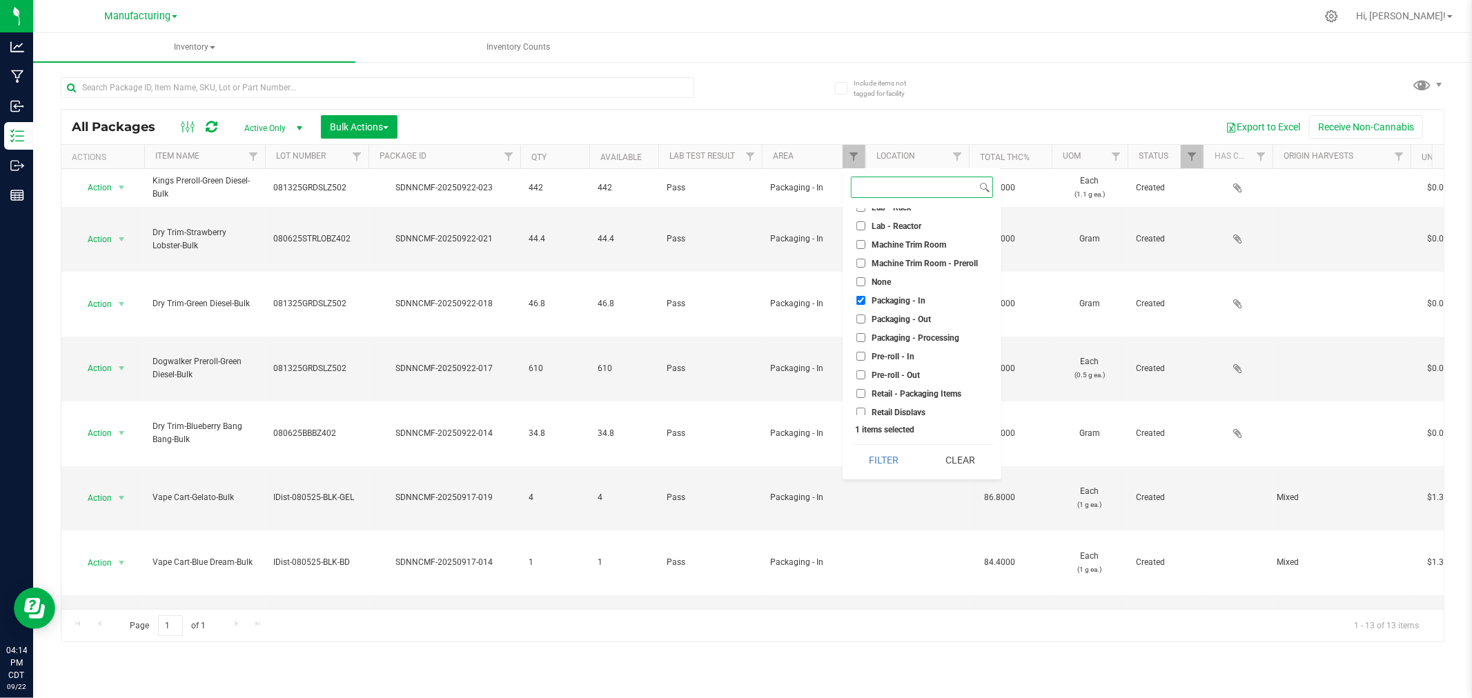
scroll to position [384, 0]
click at [861, 223] on input "Packaging - In" at bounding box center [860, 223] width 9 height 9
checkbox input "false"
click at [859, 388] on input "Trim - In" at bounding box center [860, 390] width 9 height 9
checkbox input "true"
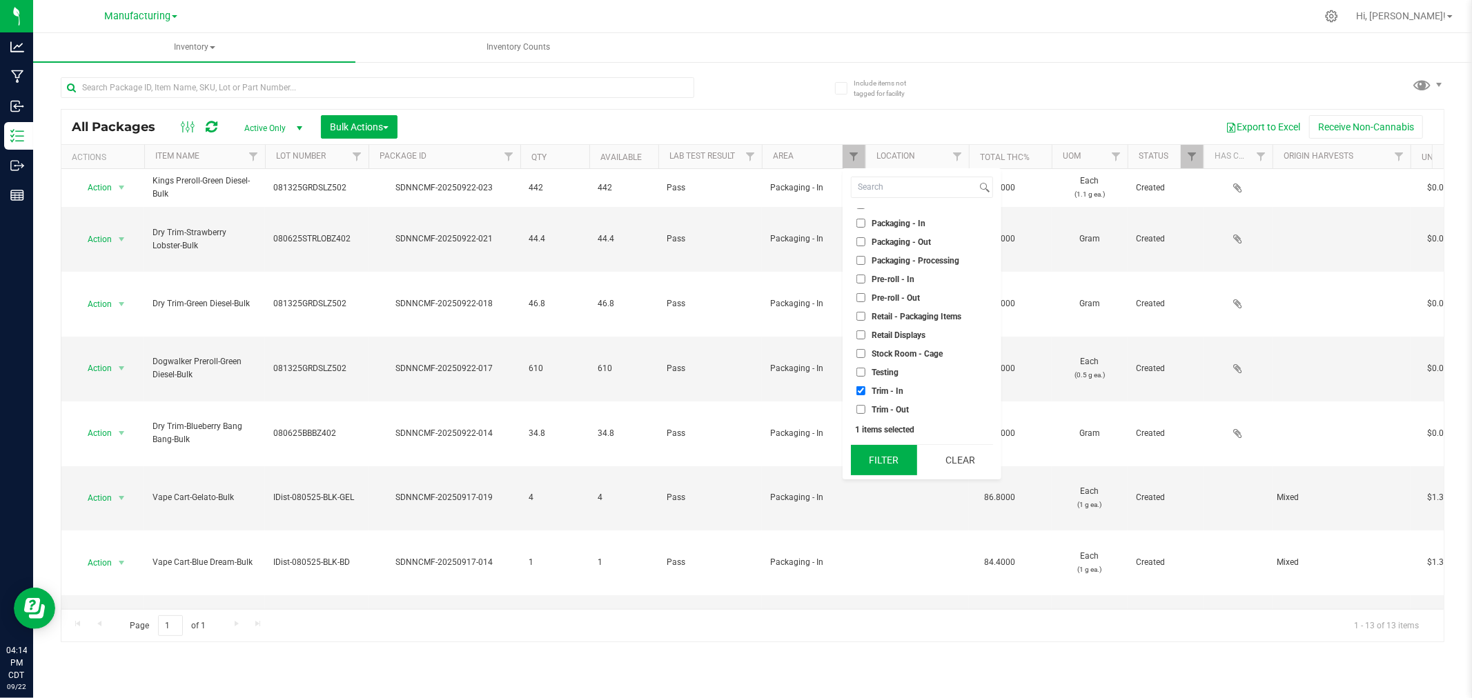
click at [879, 459] on button "Filter" at bounding box center [884, 460] width 66 height 30
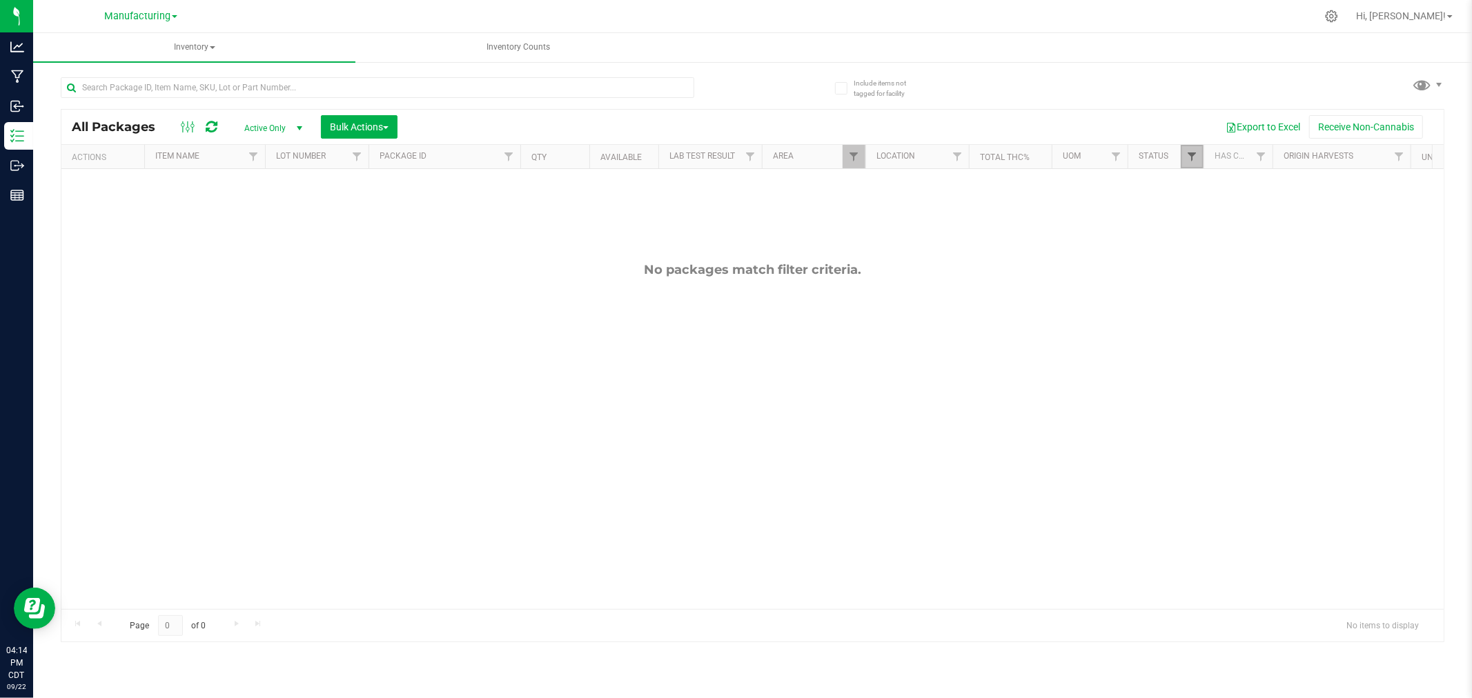
click at [1195, 156] on span "Filter" at bounding box center [1191, 156] width 11 height 11
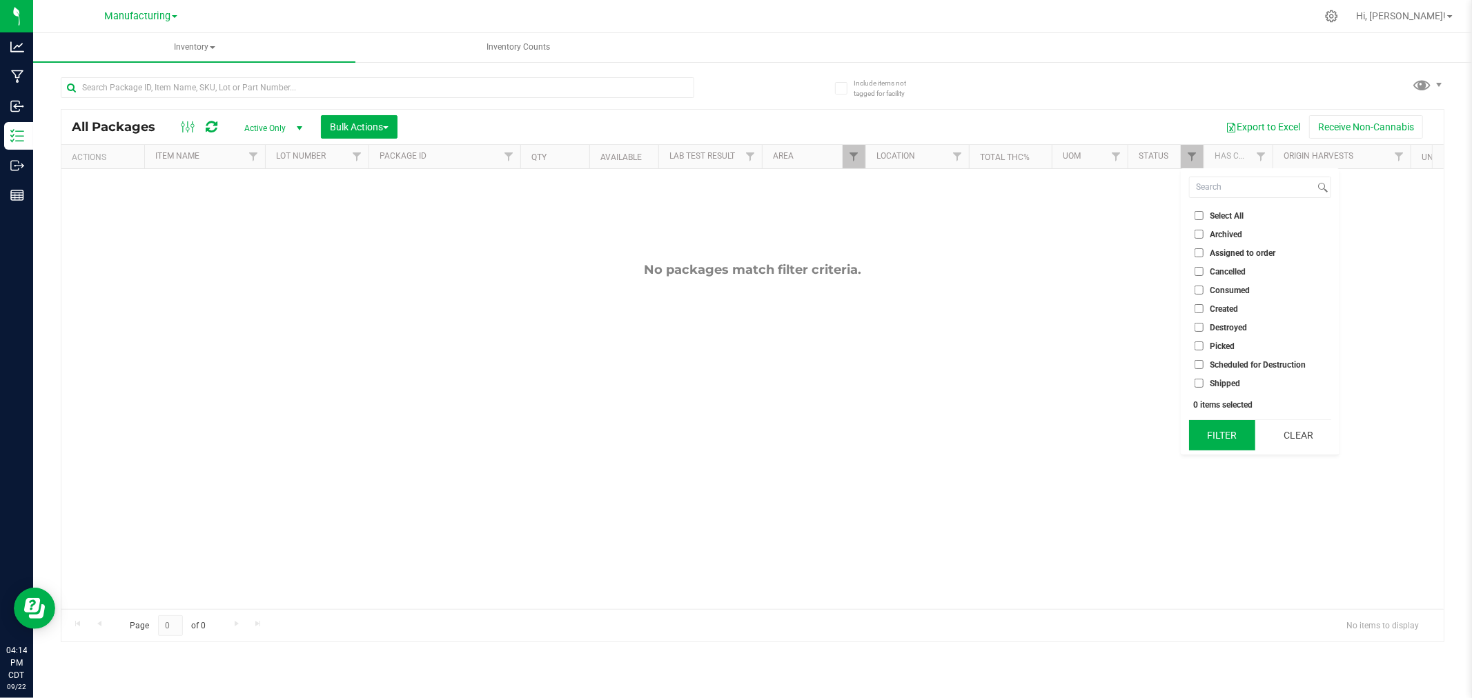
click at [1203, 438] on button "Filter" at bounding box center [1222, 435] width 66 height 30
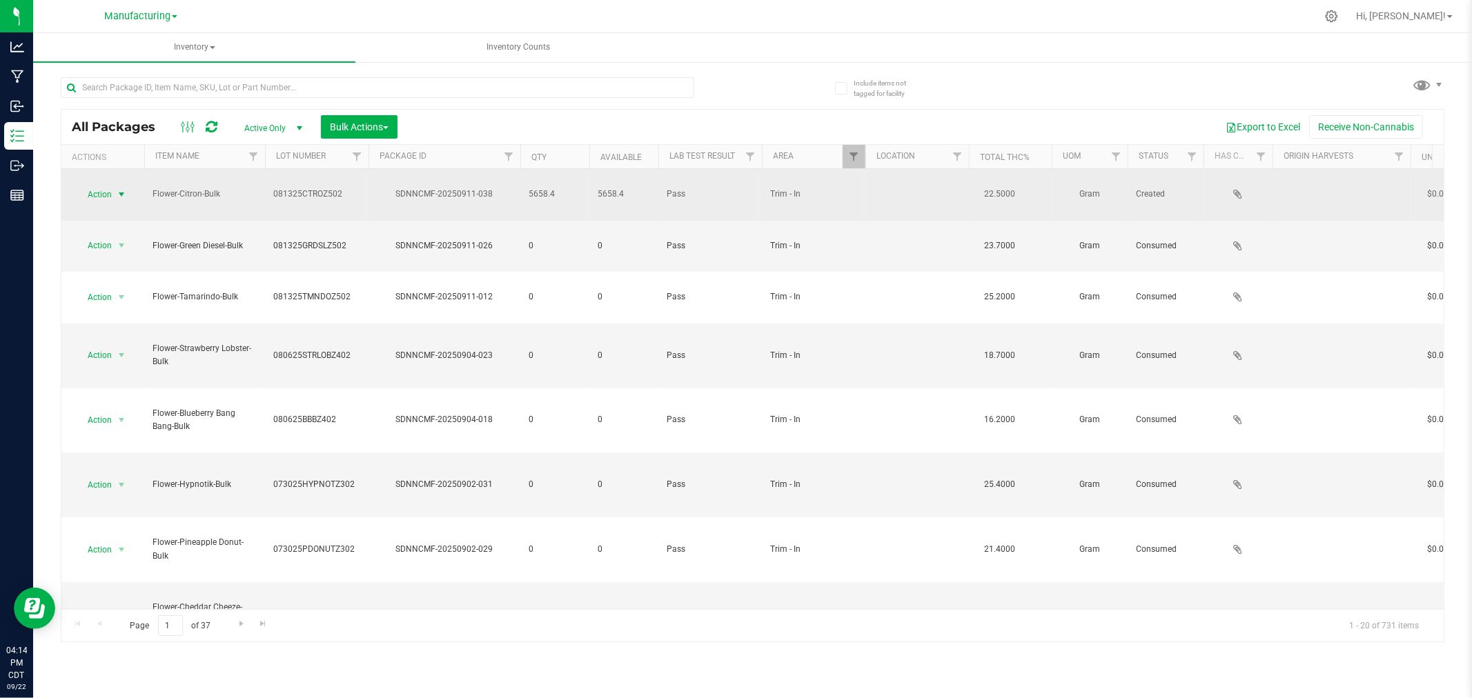
click at [116, 189] on span "select" at bounding box center [121, 194] width 11 height 11
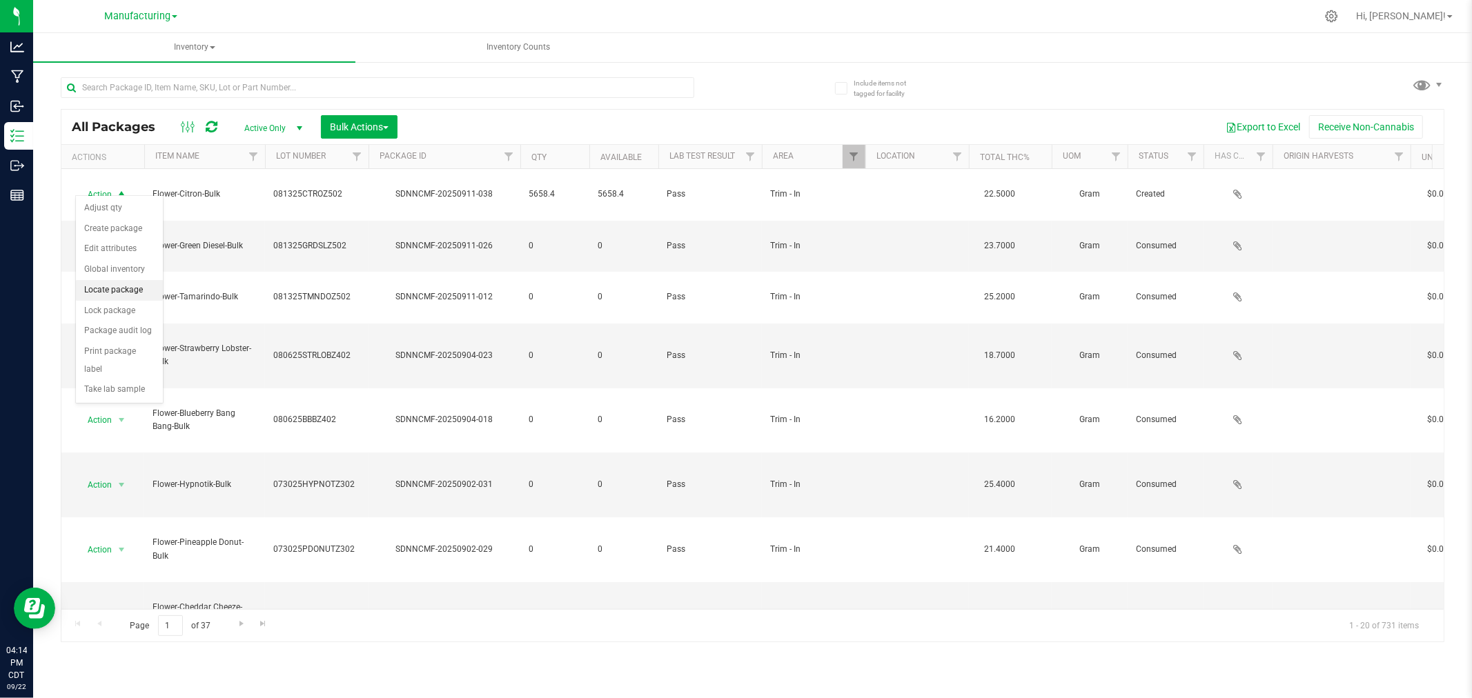
click at [137, 287] on li "Locate package" at bounding box center [119, 290] width 87 height 21
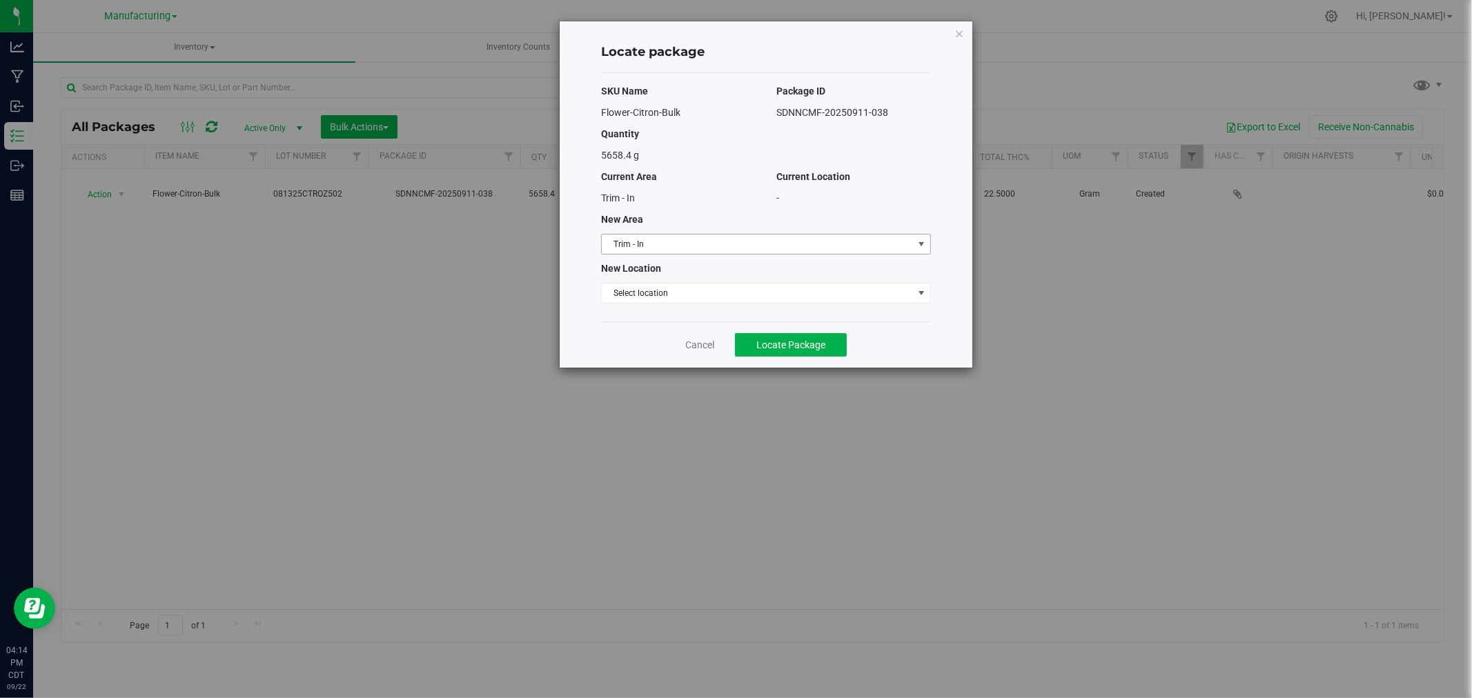
click at [822, 240] on span "Trim - In" at bounding box center [757, 244] width 311 height 19
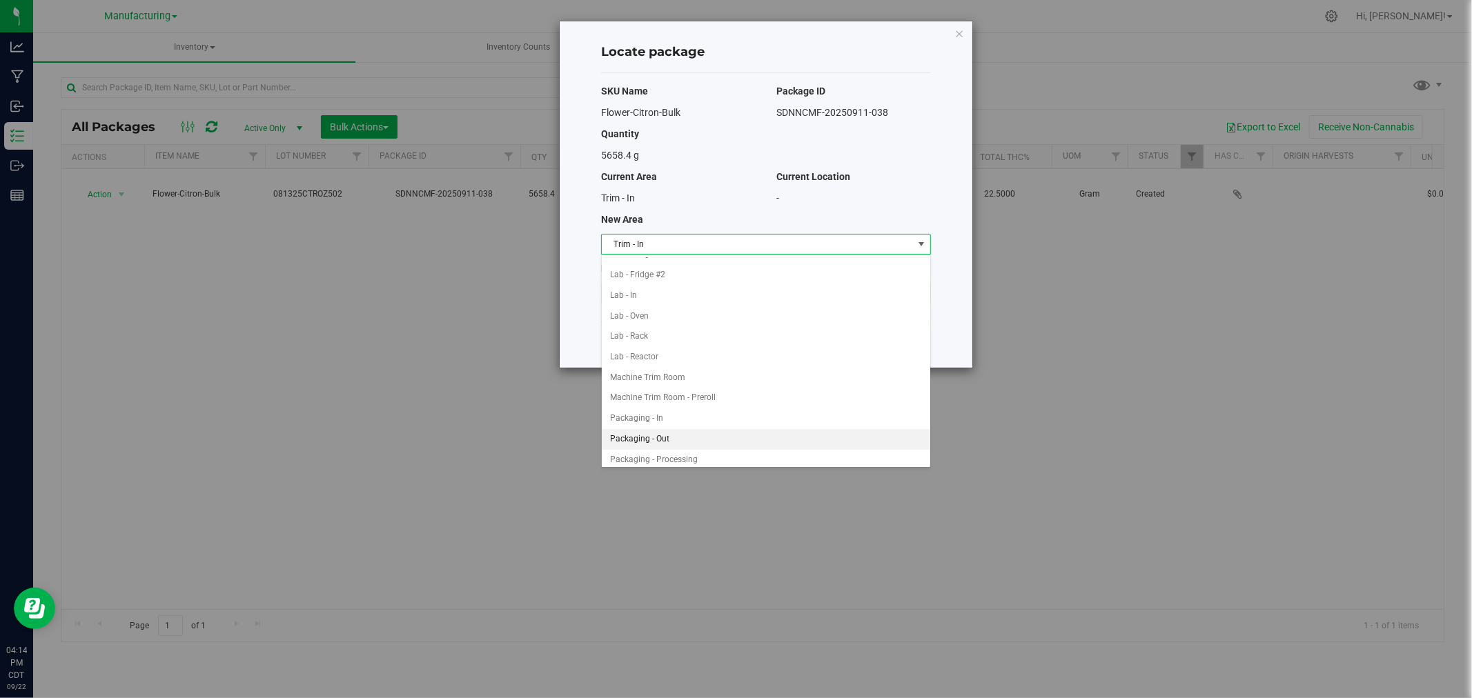
scroll to position [217, 0]
click at [681, 384] on li "Machine Trim Room" at bounding box center [766, 378] width 328 height 21
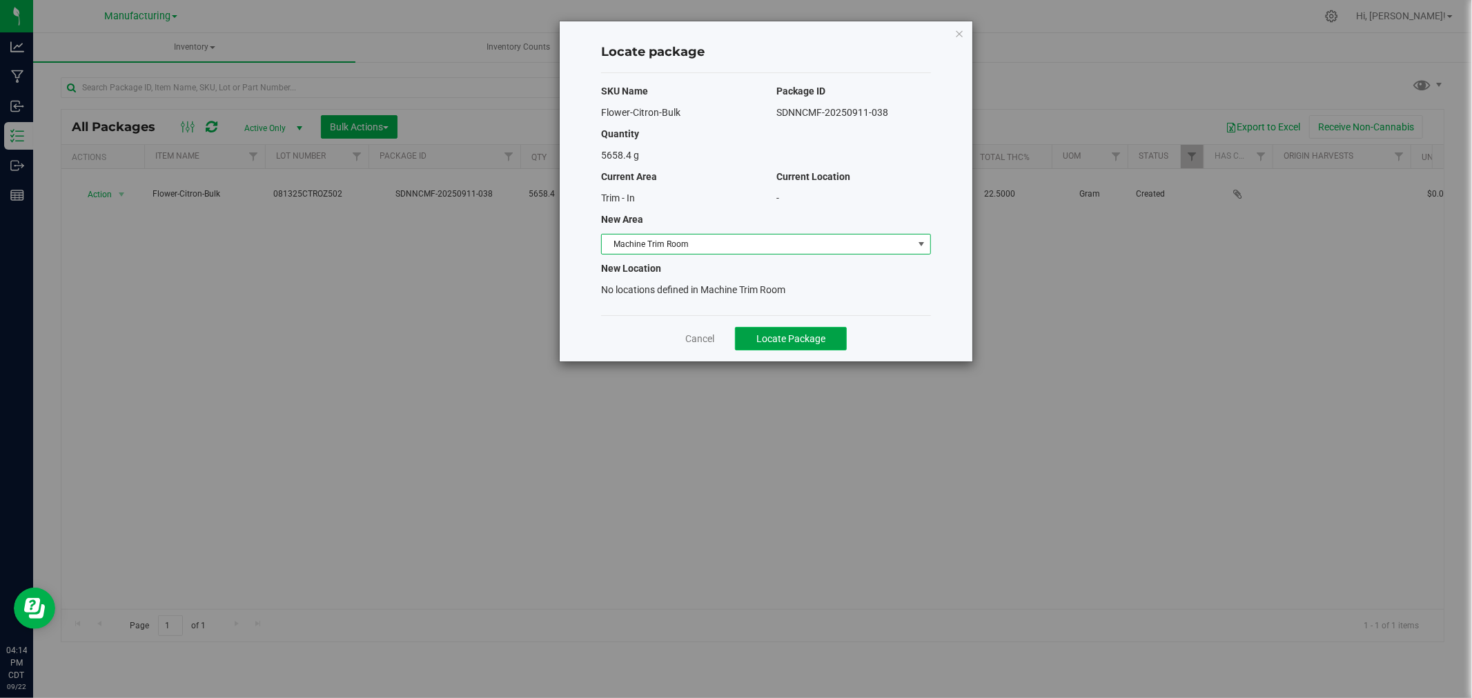
click at [782, 334] on span "Locate Package" at bounding box center [790, 338] width 69 height 11
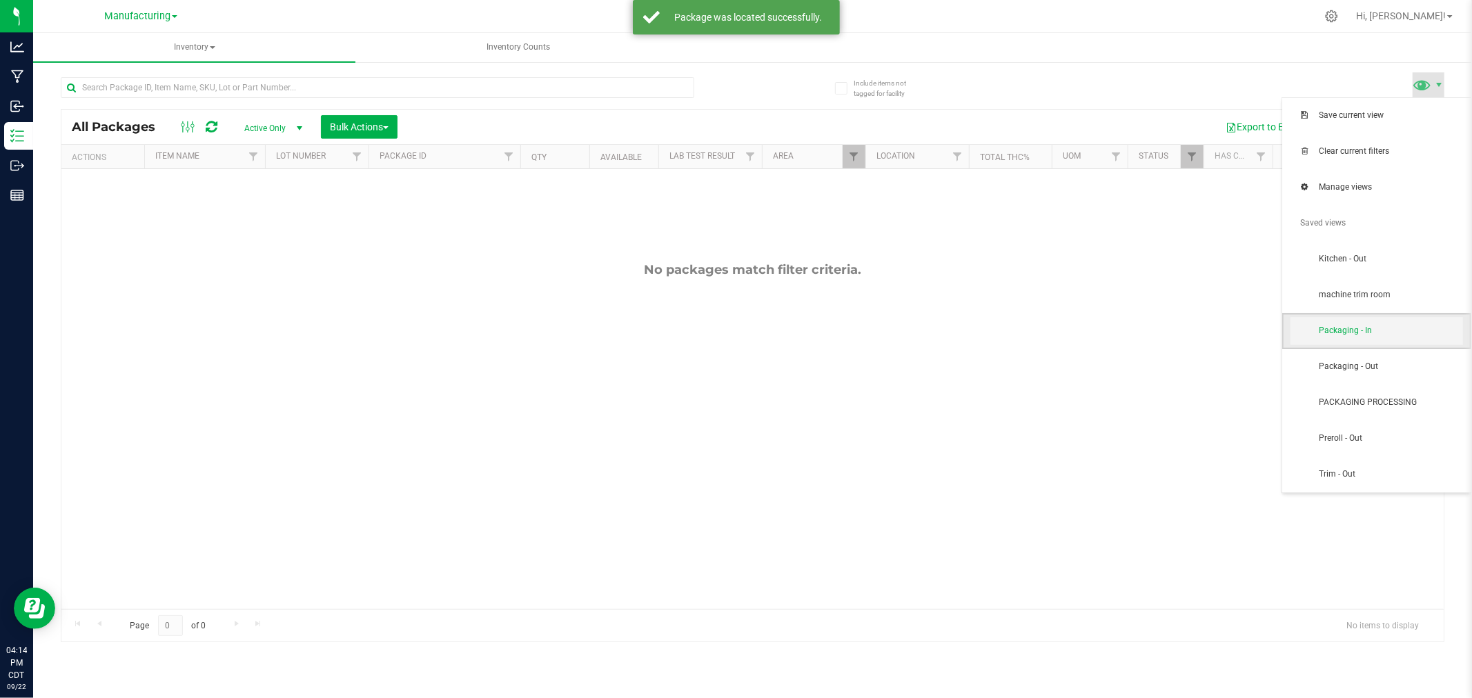
click at [1354, 336] on span "Packaging - In" at bounding box center [1376, 331] width 172 height 28
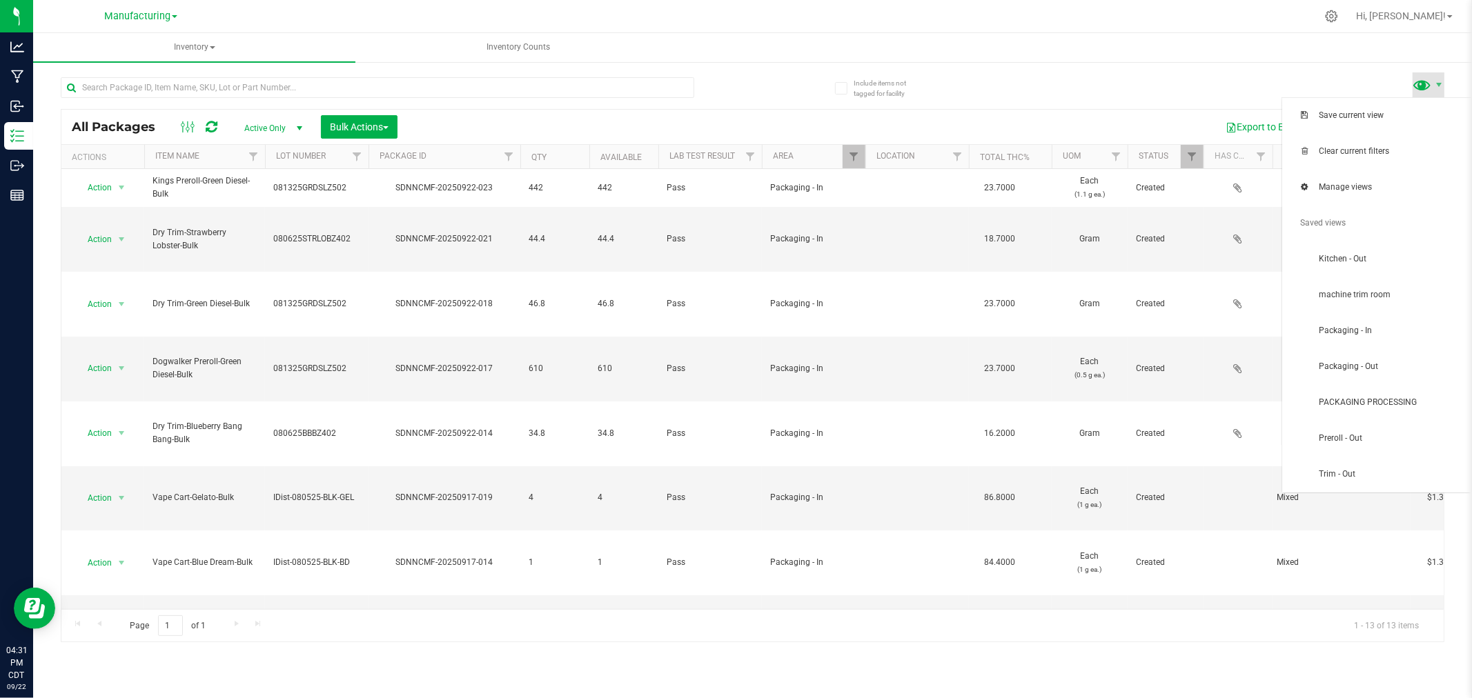
click at [1421, 80] on span at bounding box center [1422, 85] width 20 height 20
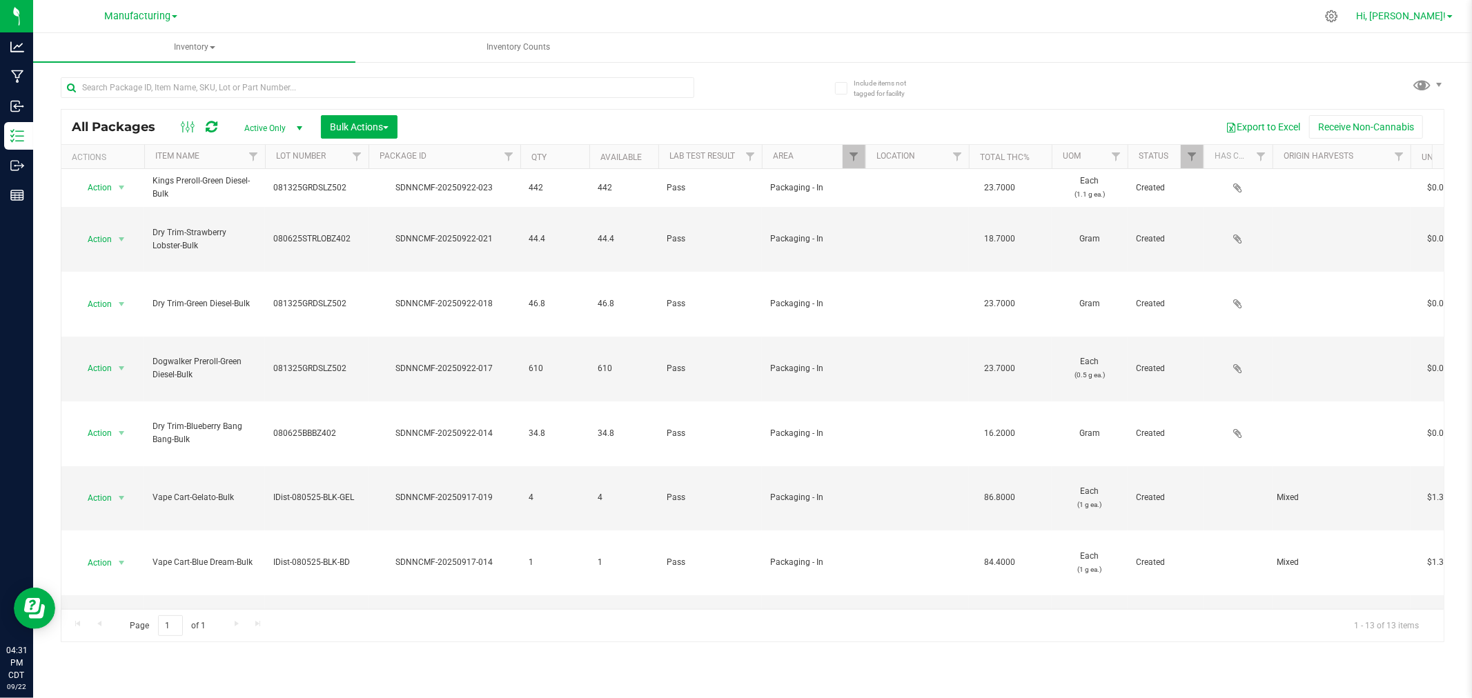
click at [1403, 19] on span "Hi, [PERSON_NAME]!" at bounding box center [1401, 15] width 90 height 11
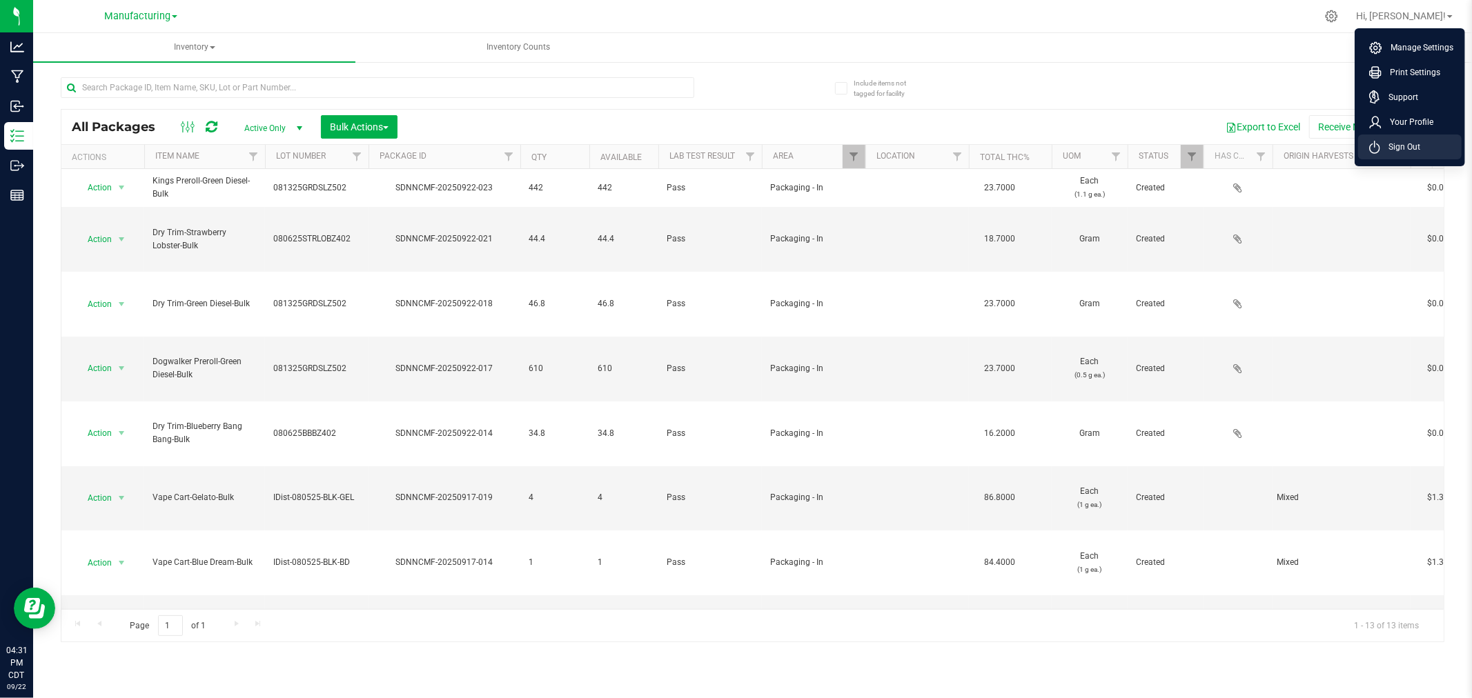
click at [1401, 152] on span "Sign Out" at bounding box center [1400, 147] width 40 height 14
